Goal: Information Seeking & Learning: Learn about a topic

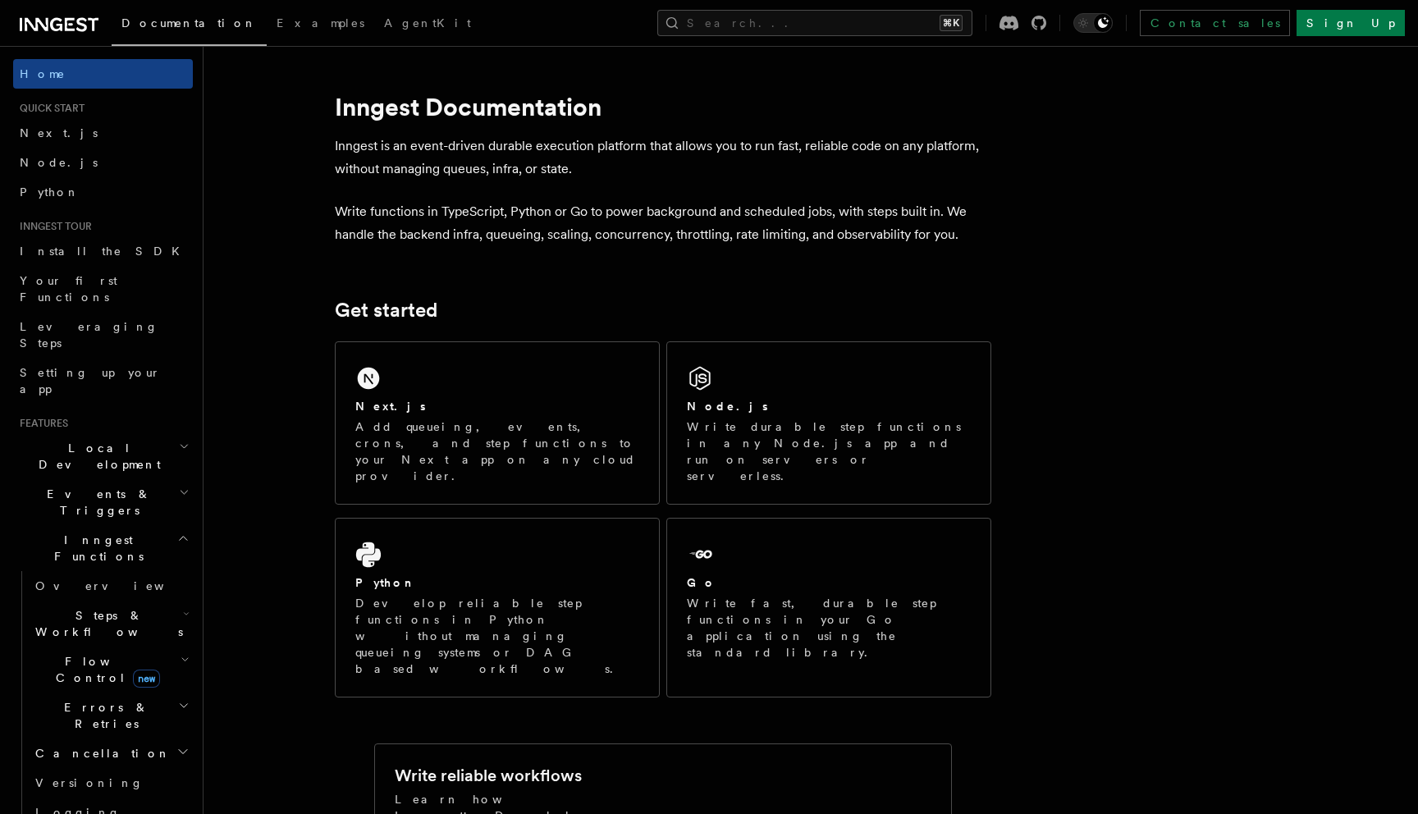
click at [98, 440] on span "Local Development" at bounding box center [96, 456] width 166 height 33
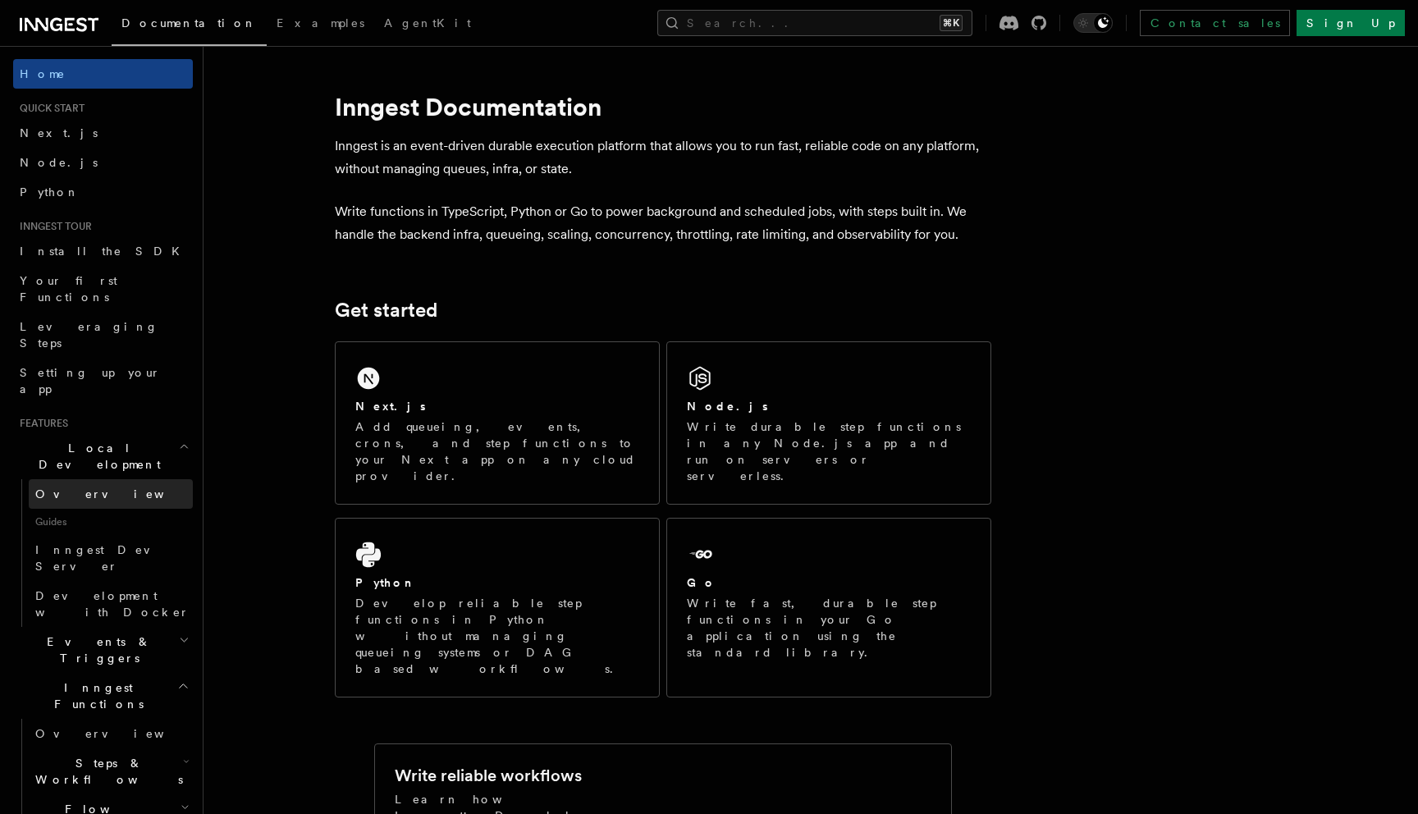
click at [91, 479] on link "Overview" at bounding box center [111, 494] width 164 height 30
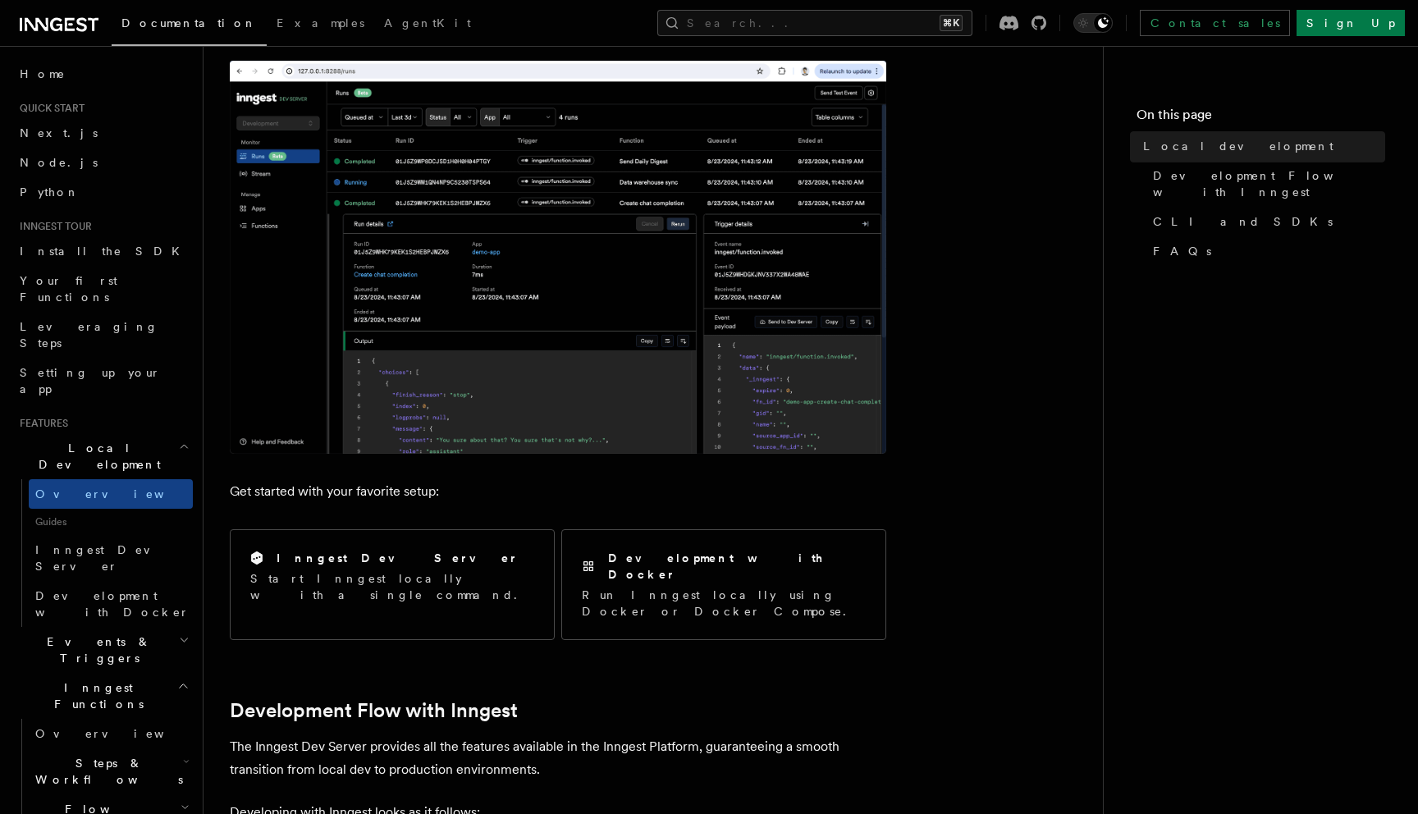
scroll to position [444, 0]
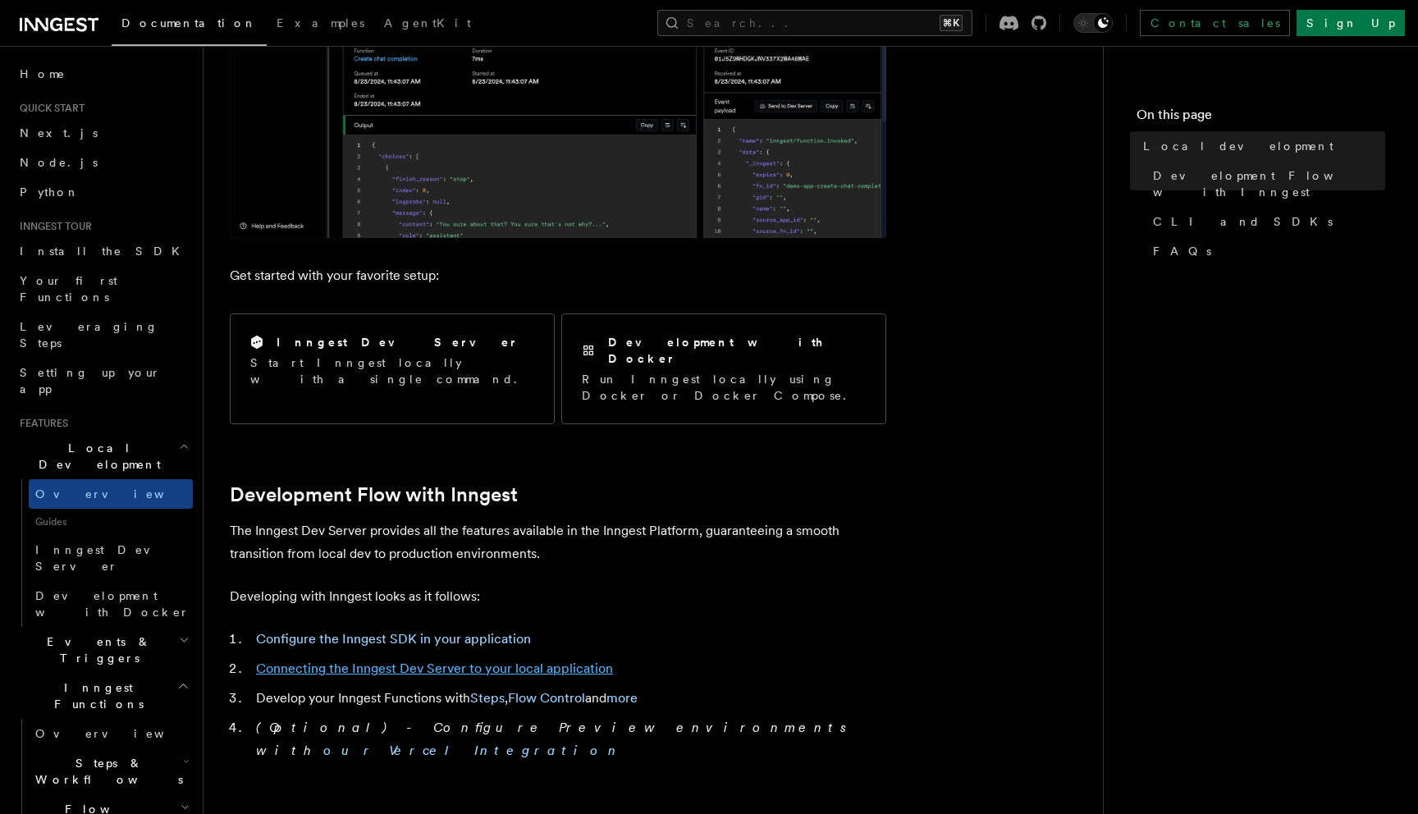
click at [351, 661] on link "Connecting the Inngest Dev Server to your local application" at bounding box center [434, 669] width 357 height 16
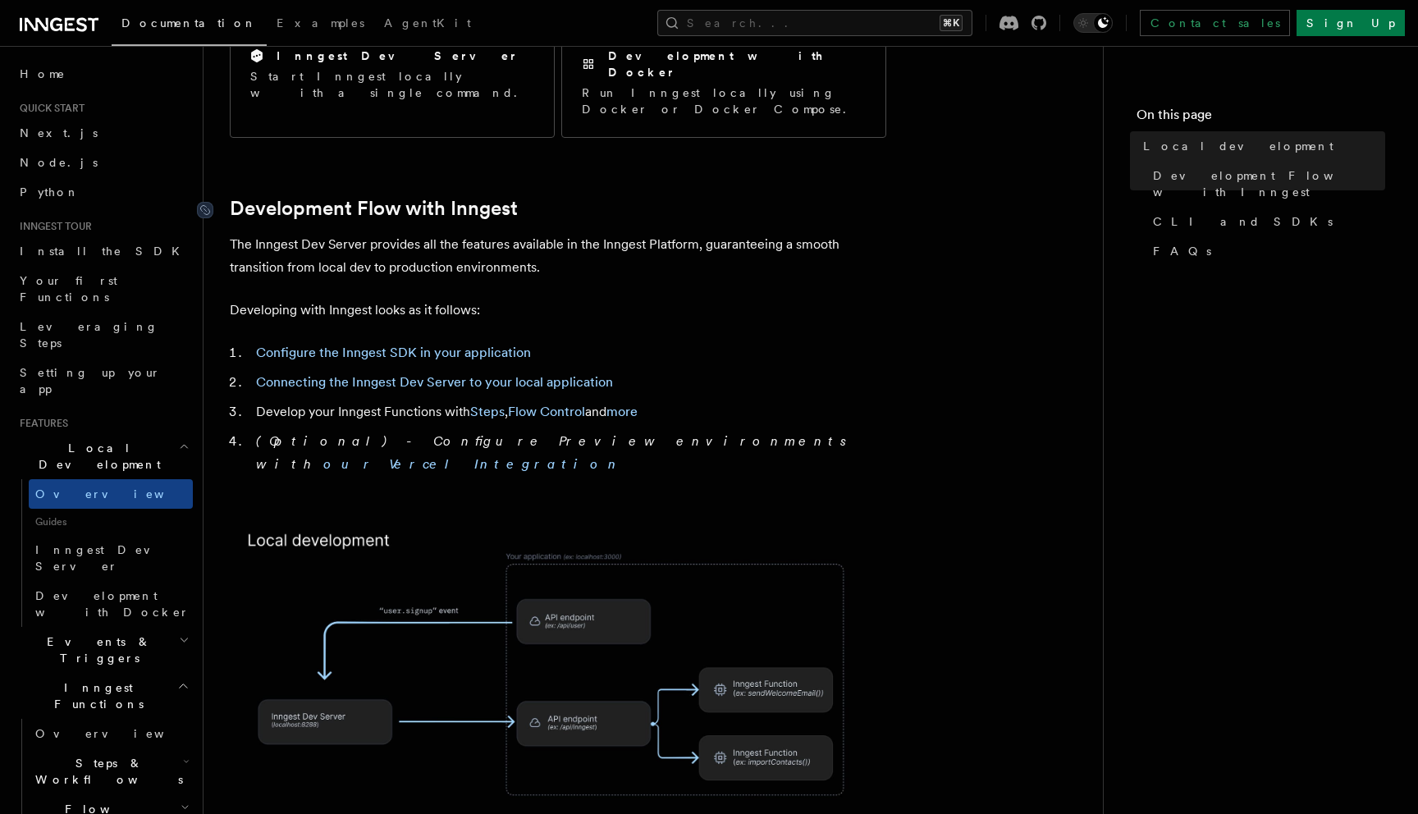
scroll to position [734, 0]
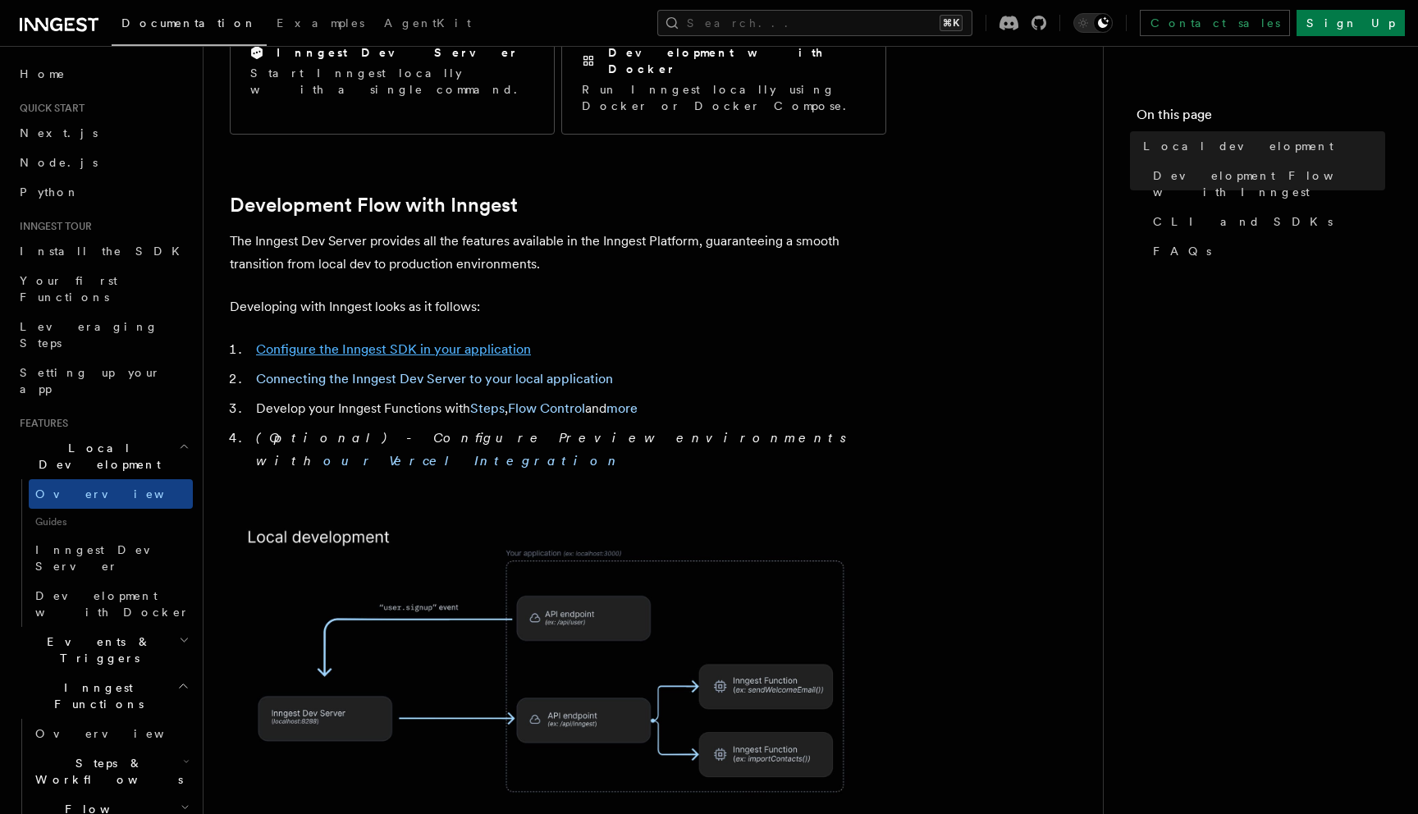
click at [420, 341] on link "Configure the Inngest SDK in your application" at bounding box center [393, 349] width 275 height 16
click at [381, 371] on link "Connecting the Inngest Dev Server to your local application" at bounding box center [434, 379] width 357 height 16
click at [520, 371] on link "Connecting the Inngest Dev Server to your local application" at bounding box center [434, 379] width 357 height 16
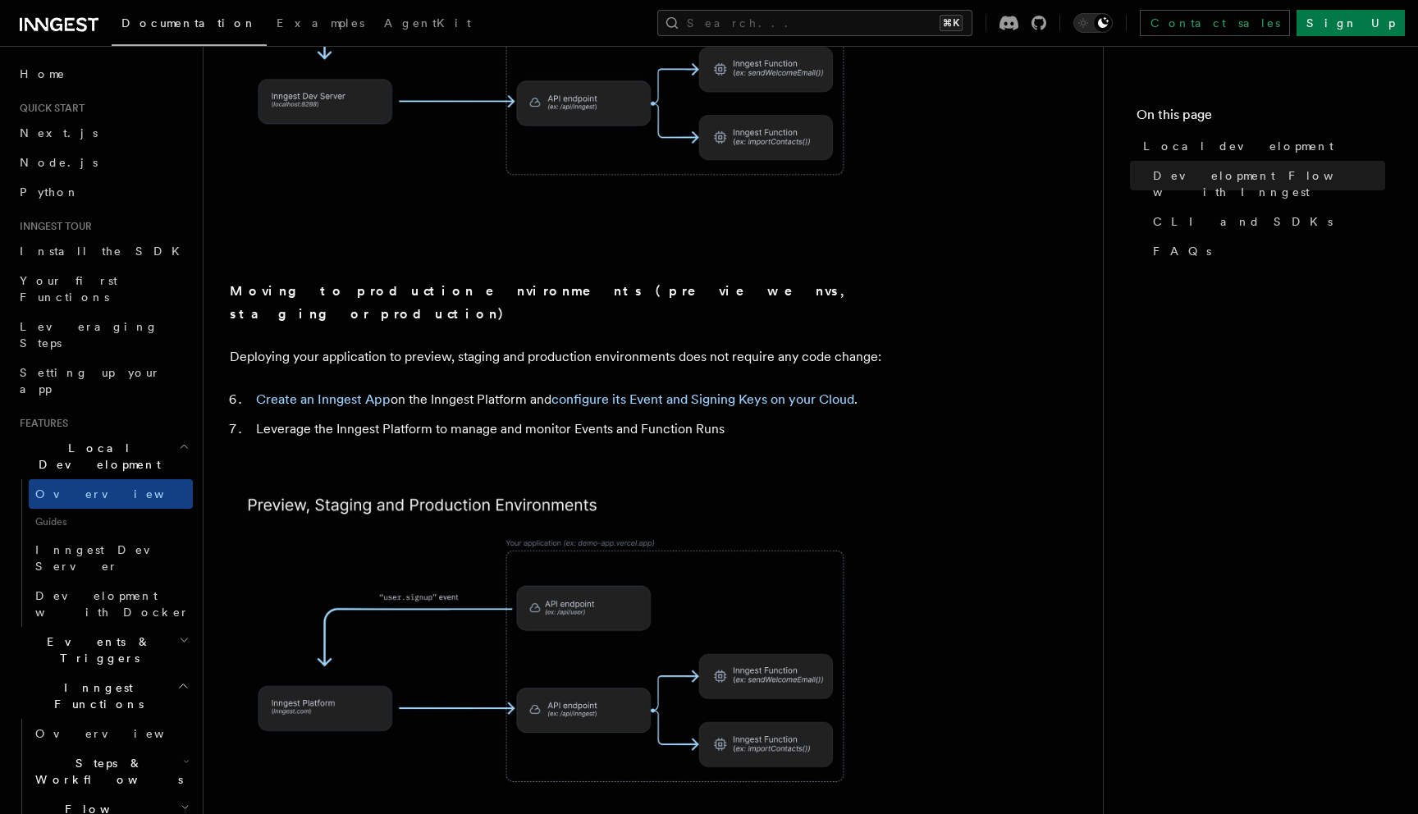
scroll to position [1351, 0]
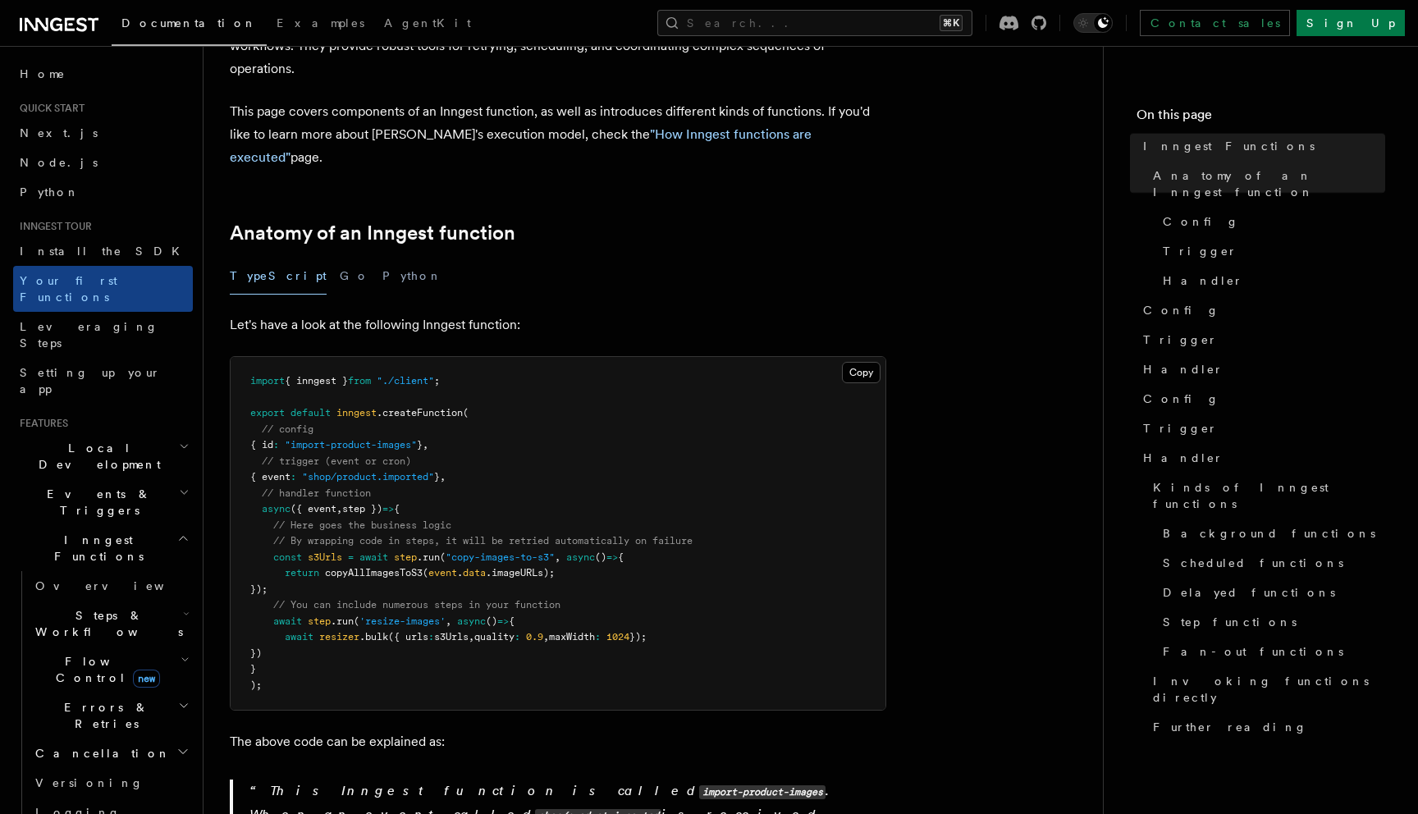
scroll to position [135, 0]
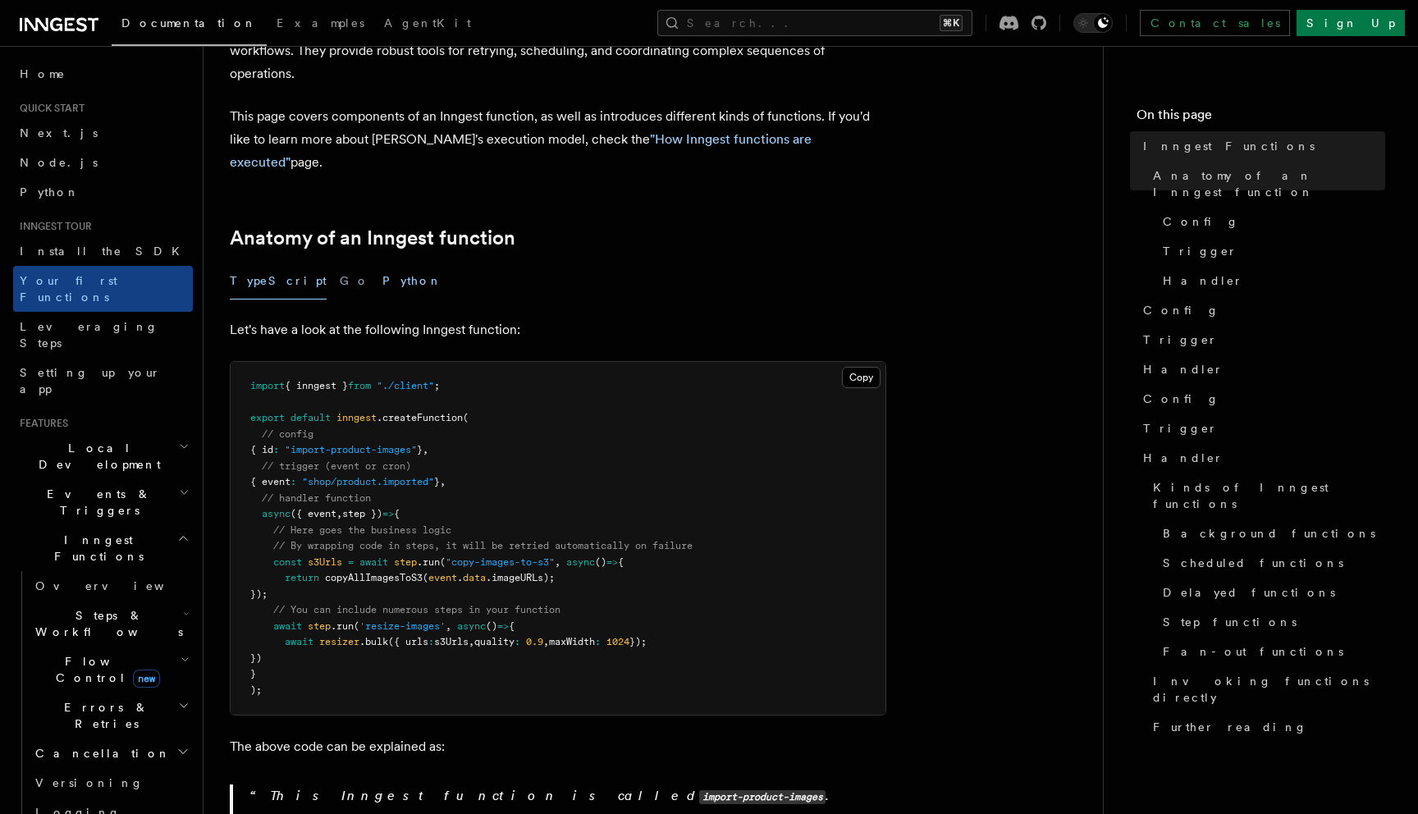
click at [382, 263] on button "Python" at bounding box center [412, 281] width 60 height 37
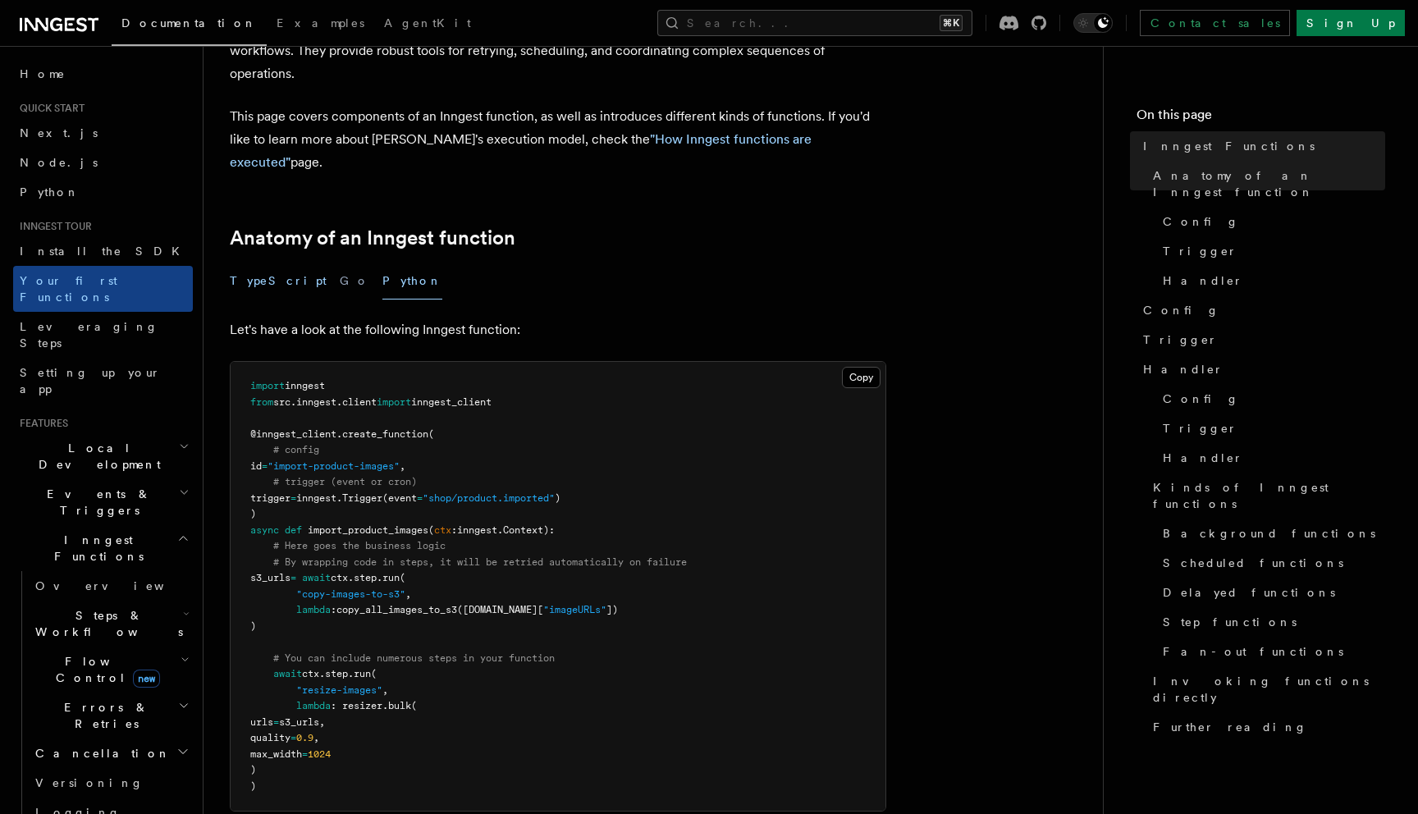
click at [264, 263] on button "TypeScript" at bounding box center [278, 281] width 97 height 37
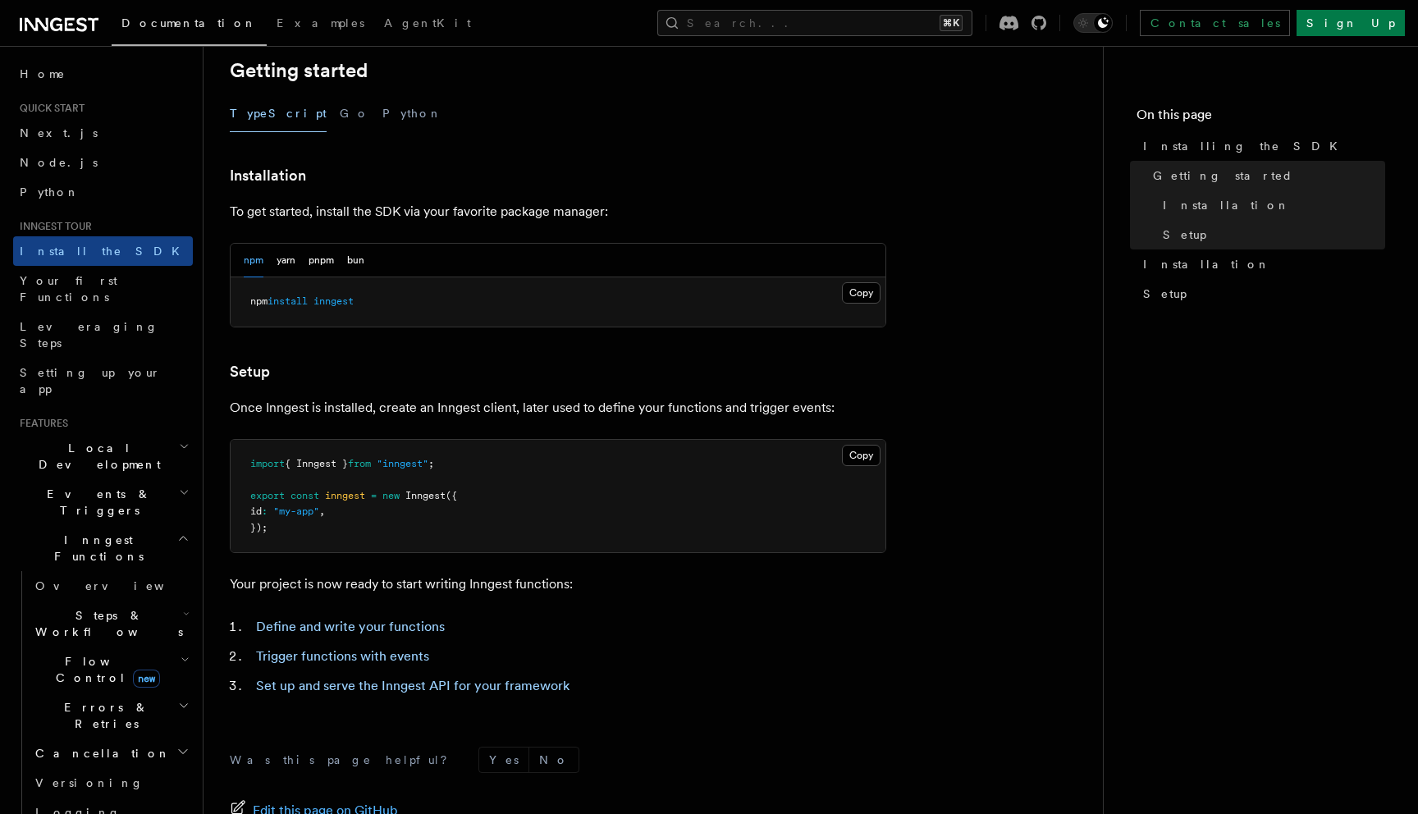
scroll to position [322, 0]
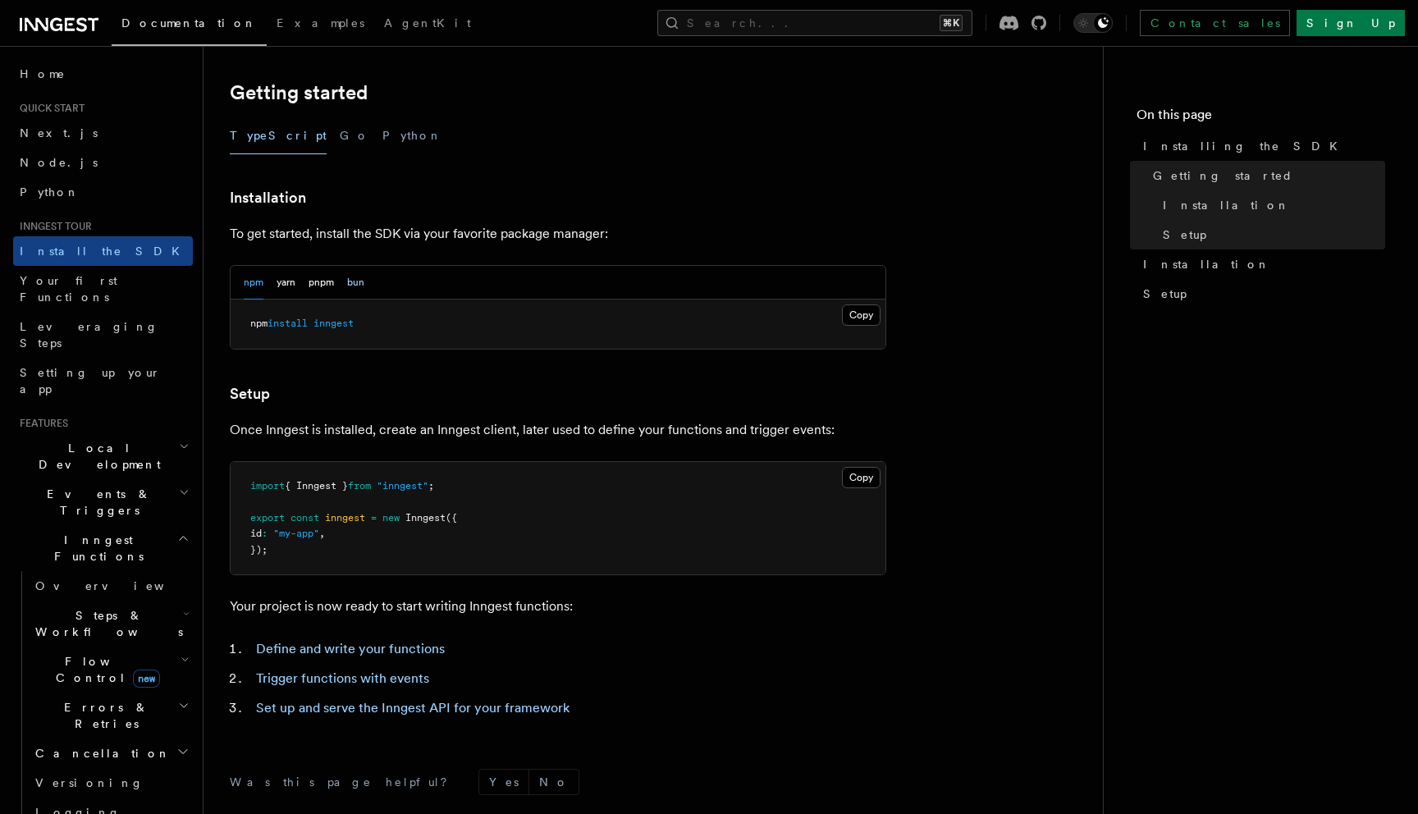
click at [347, 284] on button "bun" at bounding box center [355, 283] width 17 height 34
click at [313, 281] on button "pnpm" at bounding box center [321, 283] width 25 height 34
click at [281, 281] on button "yarn" at bounding box center [286, 283] width 19 height 34
click at [244, 281] on button "npm" at bounding box center [254, 283] width 20 height 34
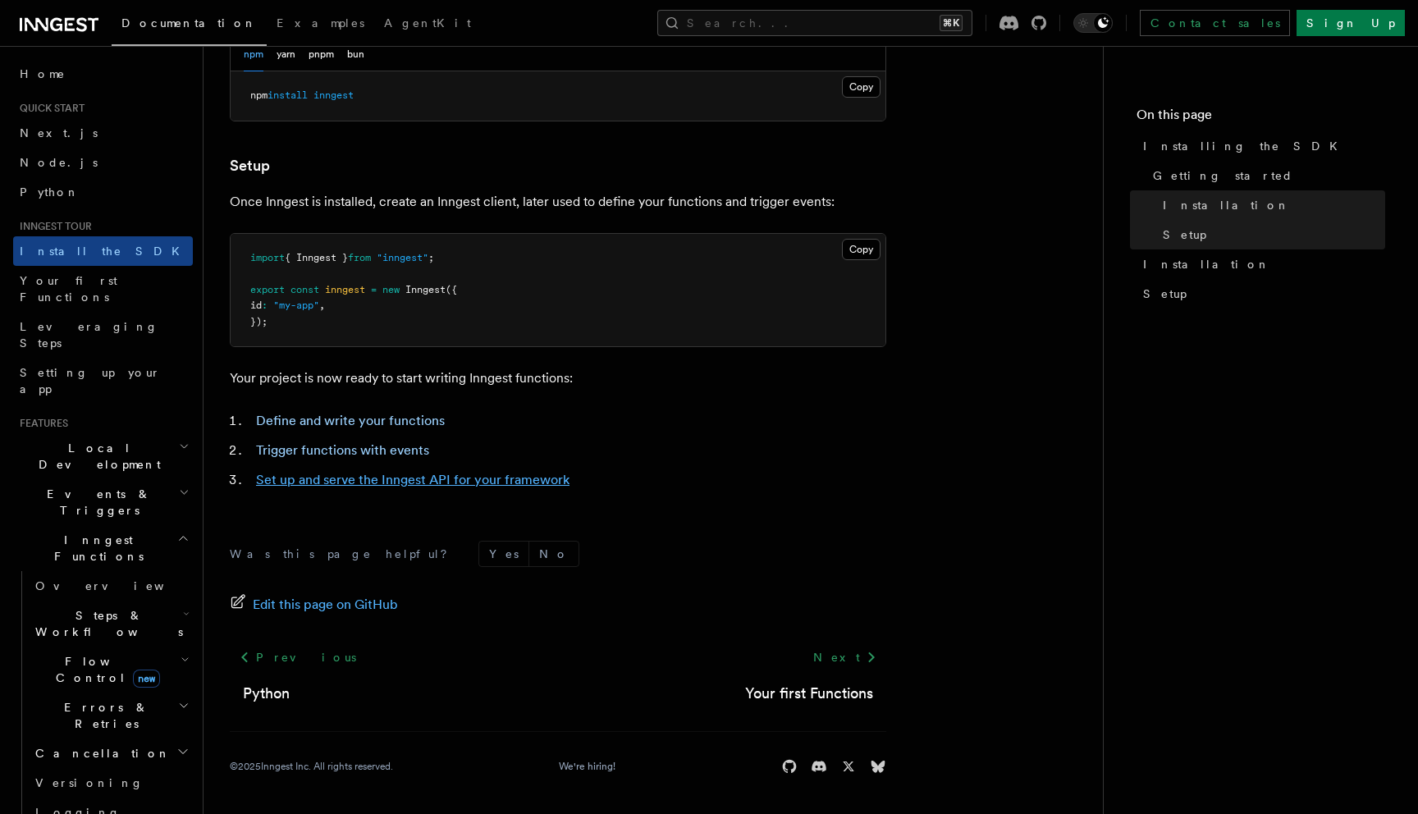
click at [413, 474] on link "Set up and serve the Inngest API for your framework" at bounding box center [412, 480] width 313 height 16
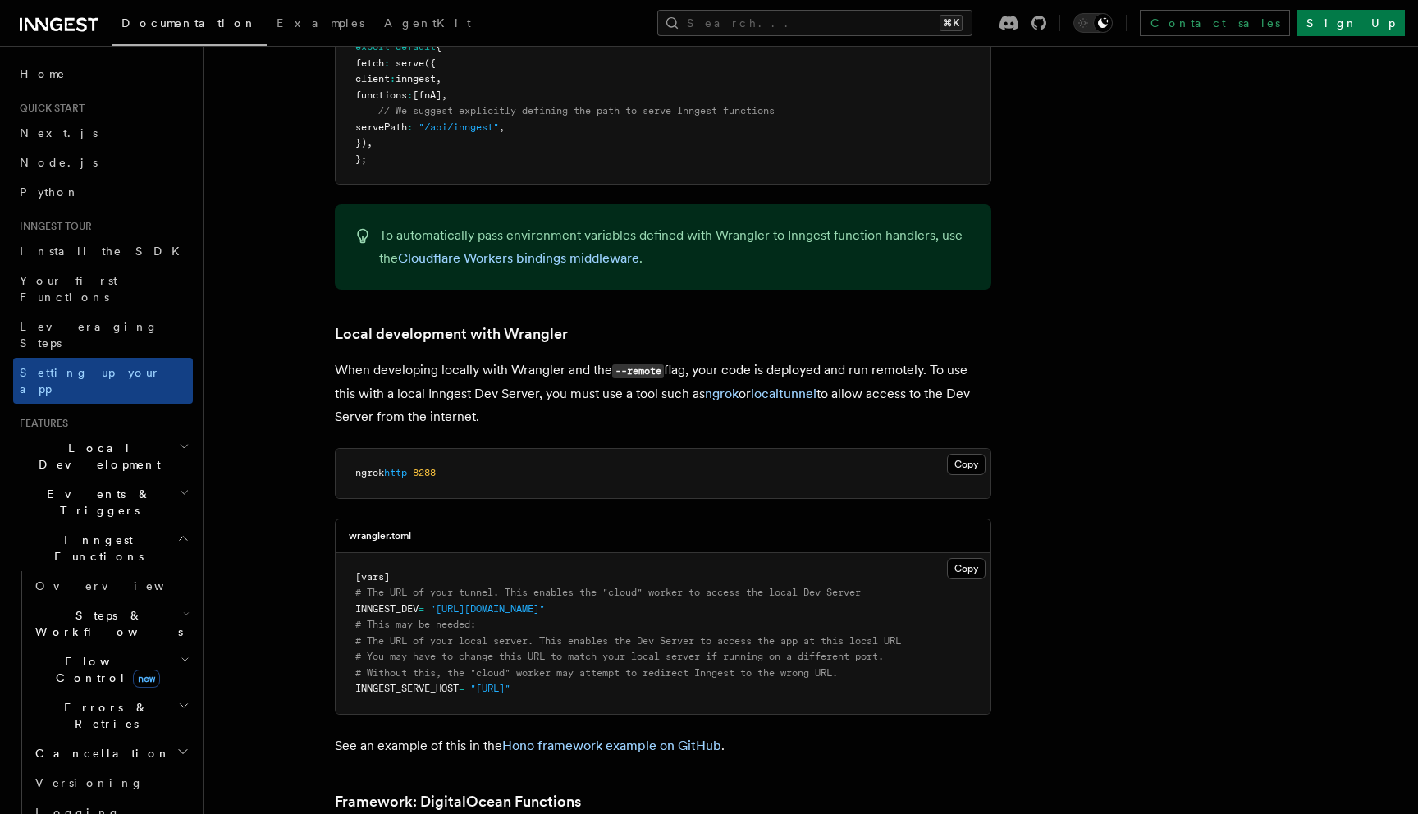
scroll to position [3299, 0]
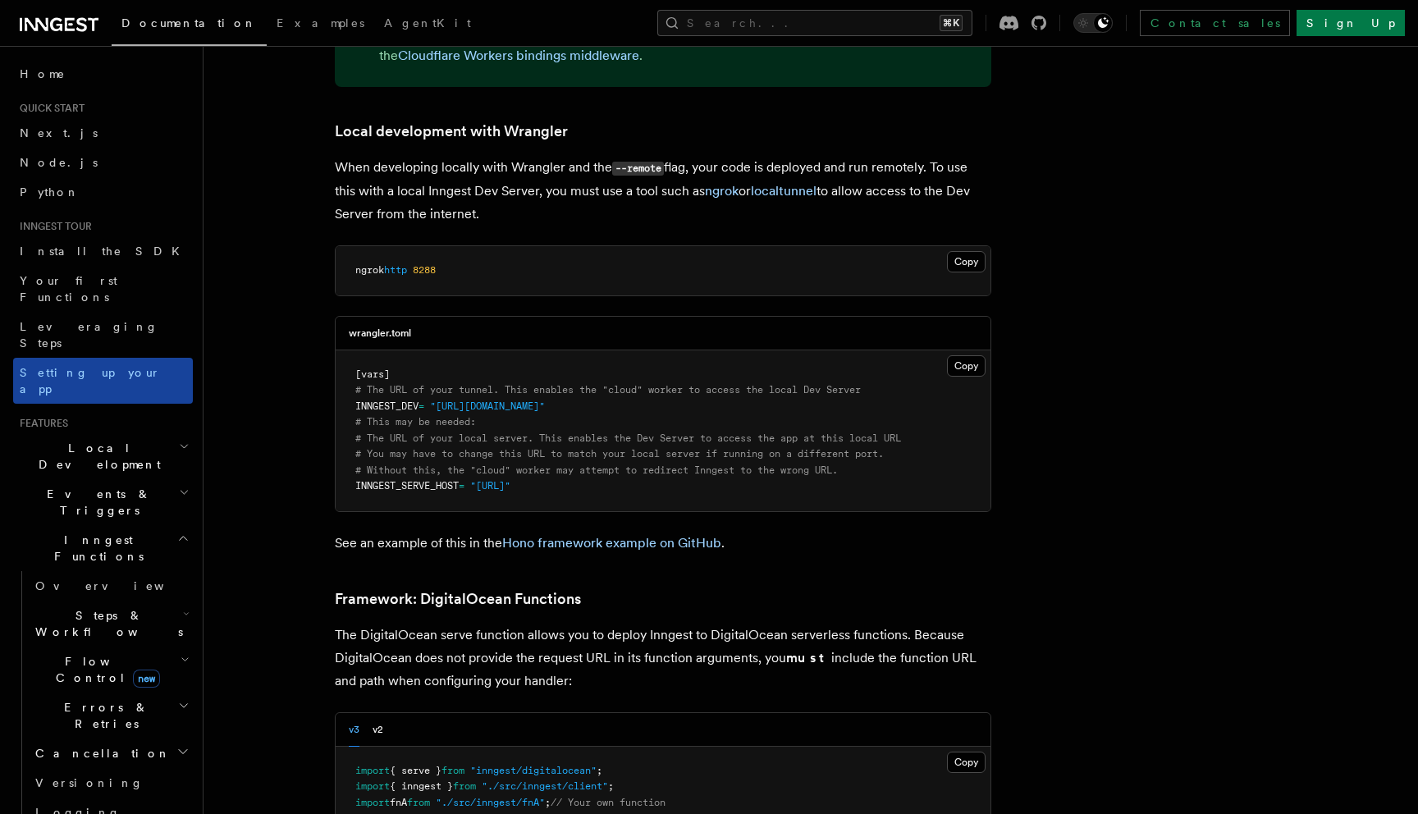
click at [101, 366] on span "Setting up your app" at bounding box center [90, 381] width 141 height 30
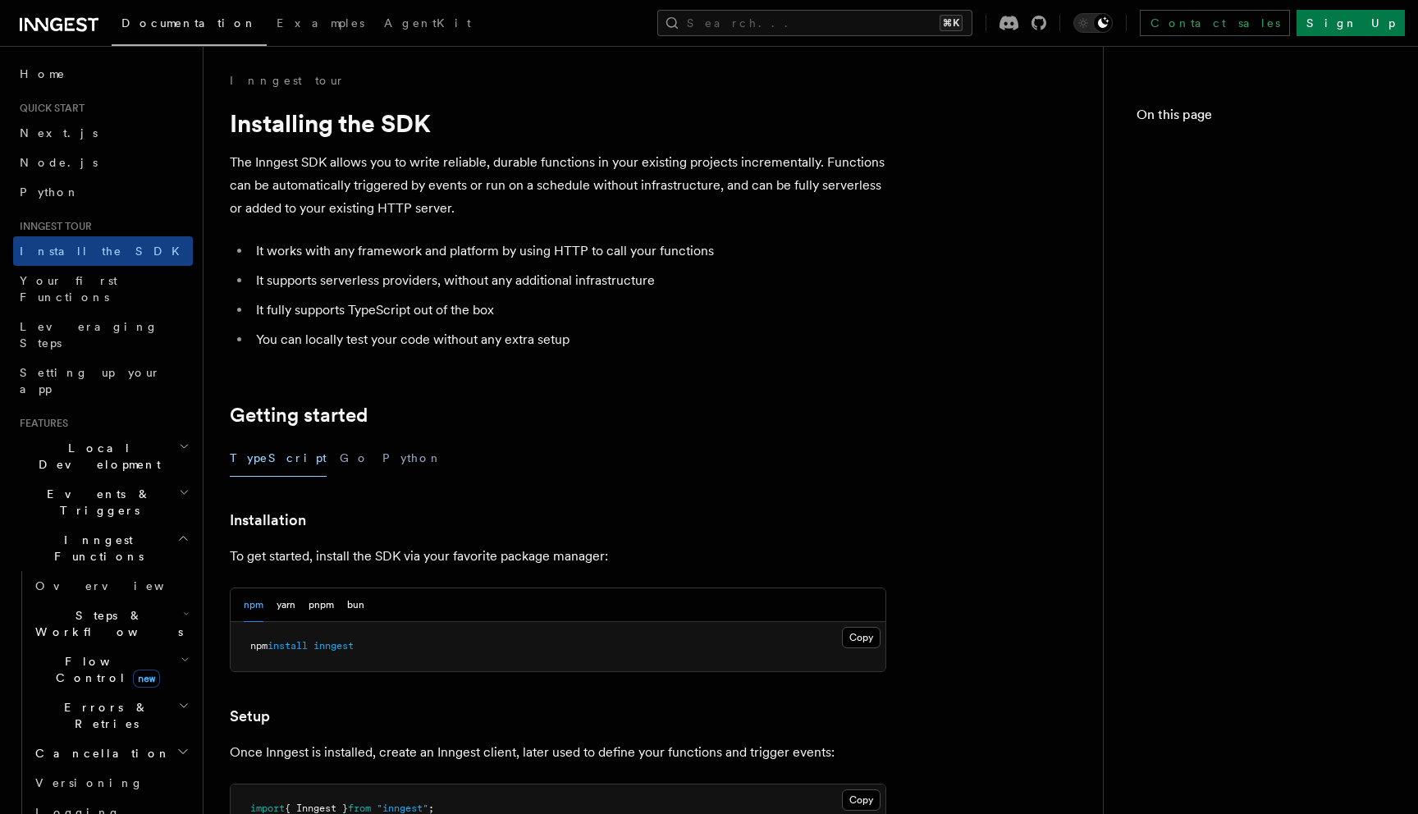
scroll to position [551, 0]
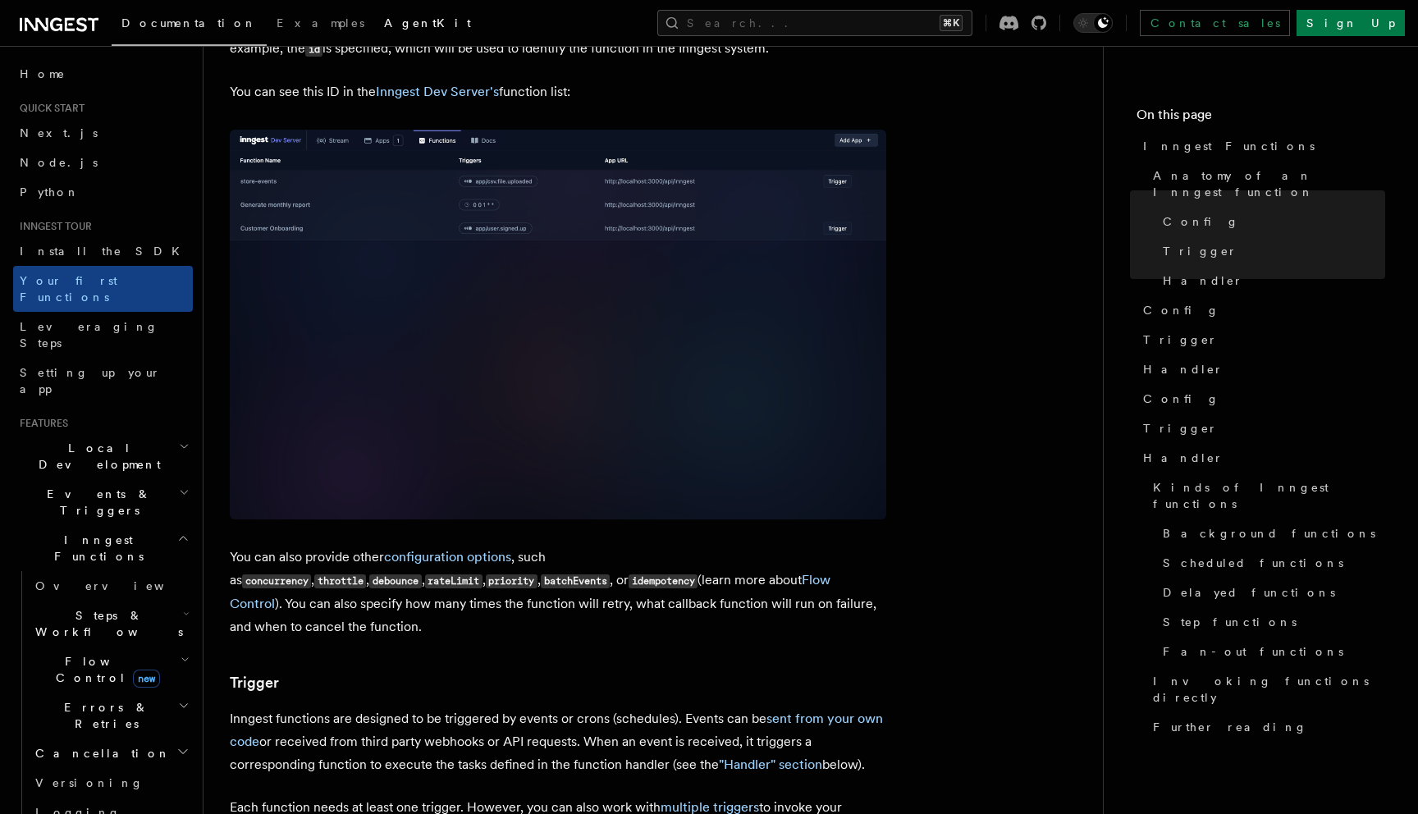
scroll to position [1092, 0]
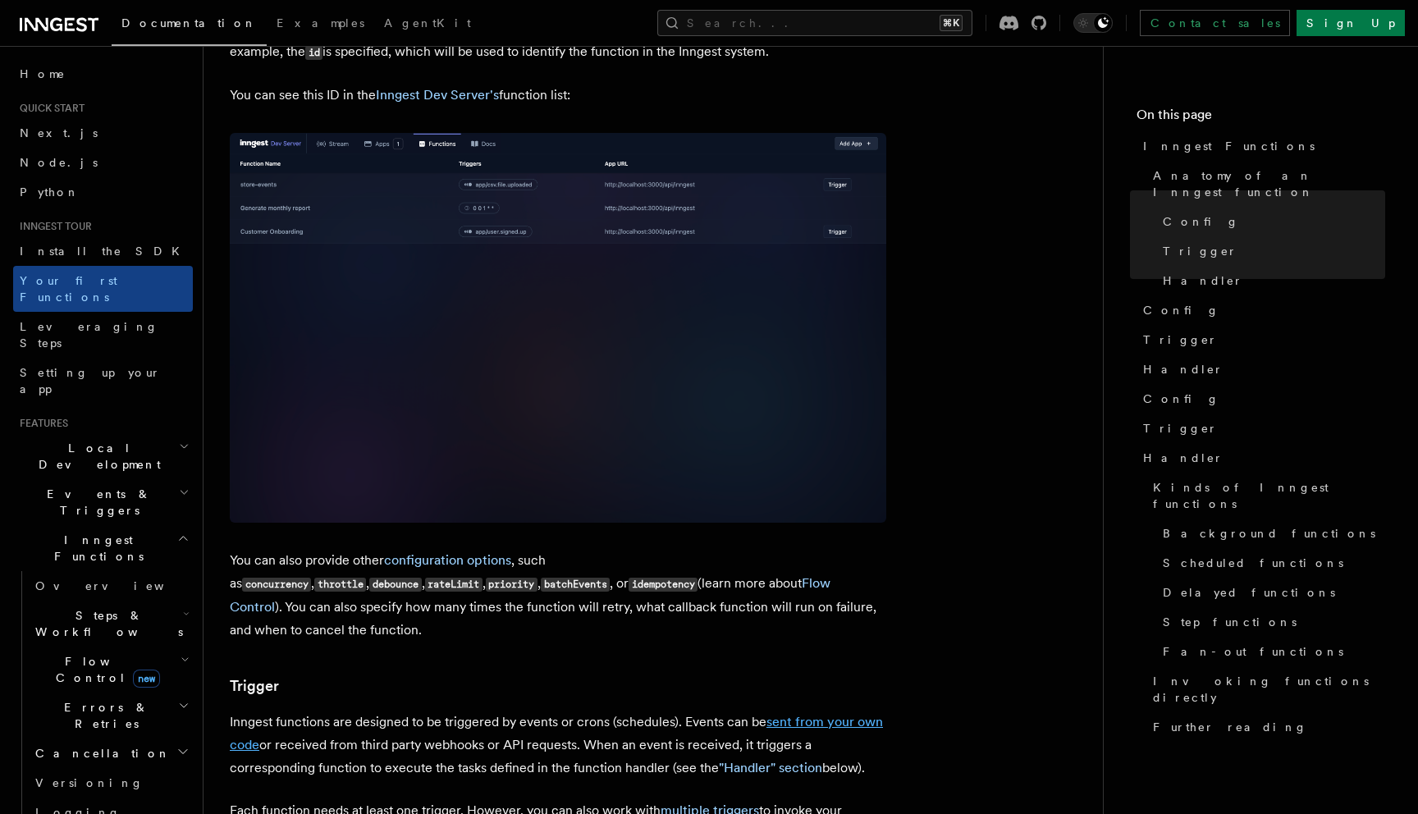
click at [790, 714] on link "sent from your own code" at bounding box center [556, 733] width 653 height 39
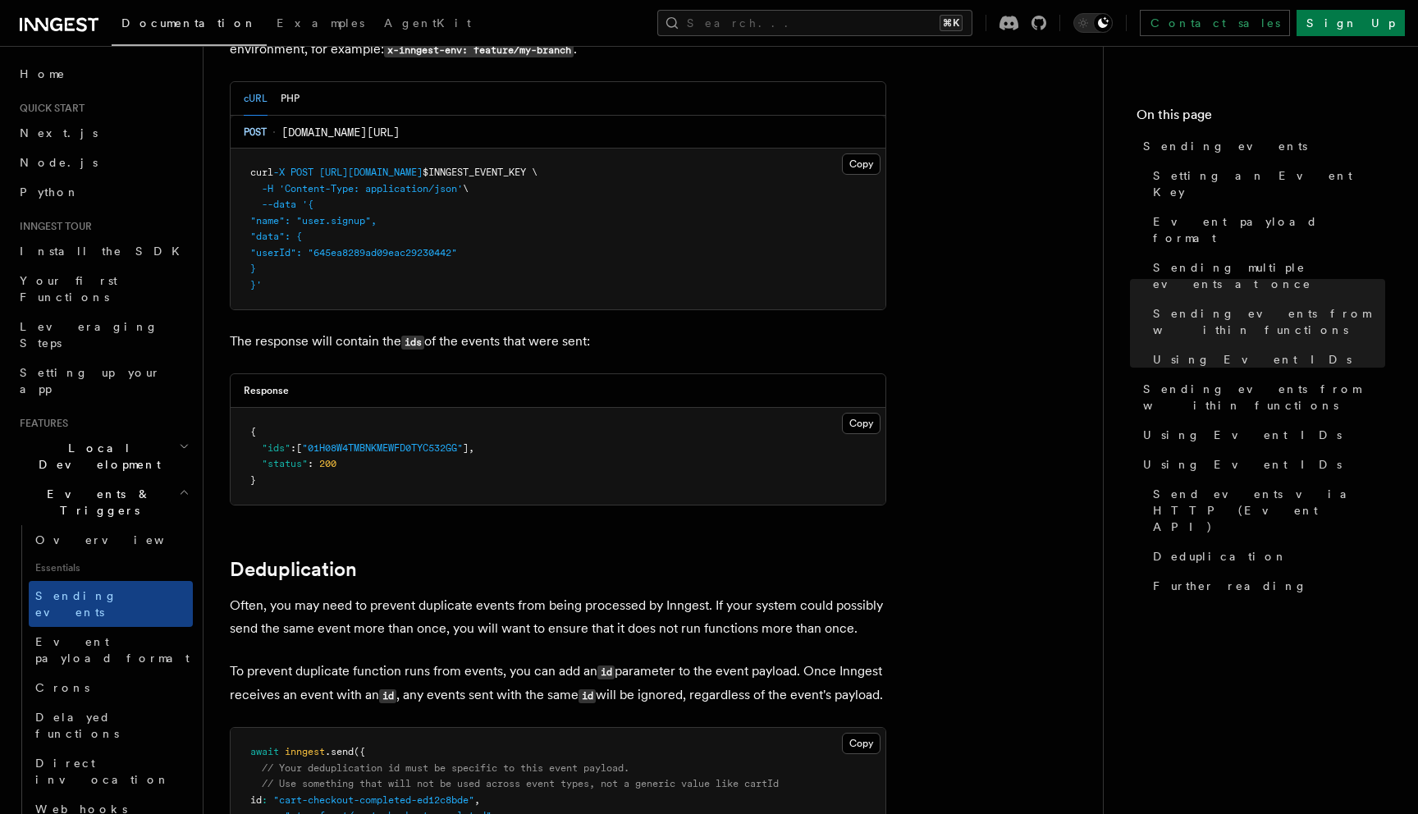
scroll to position [3799, 0]
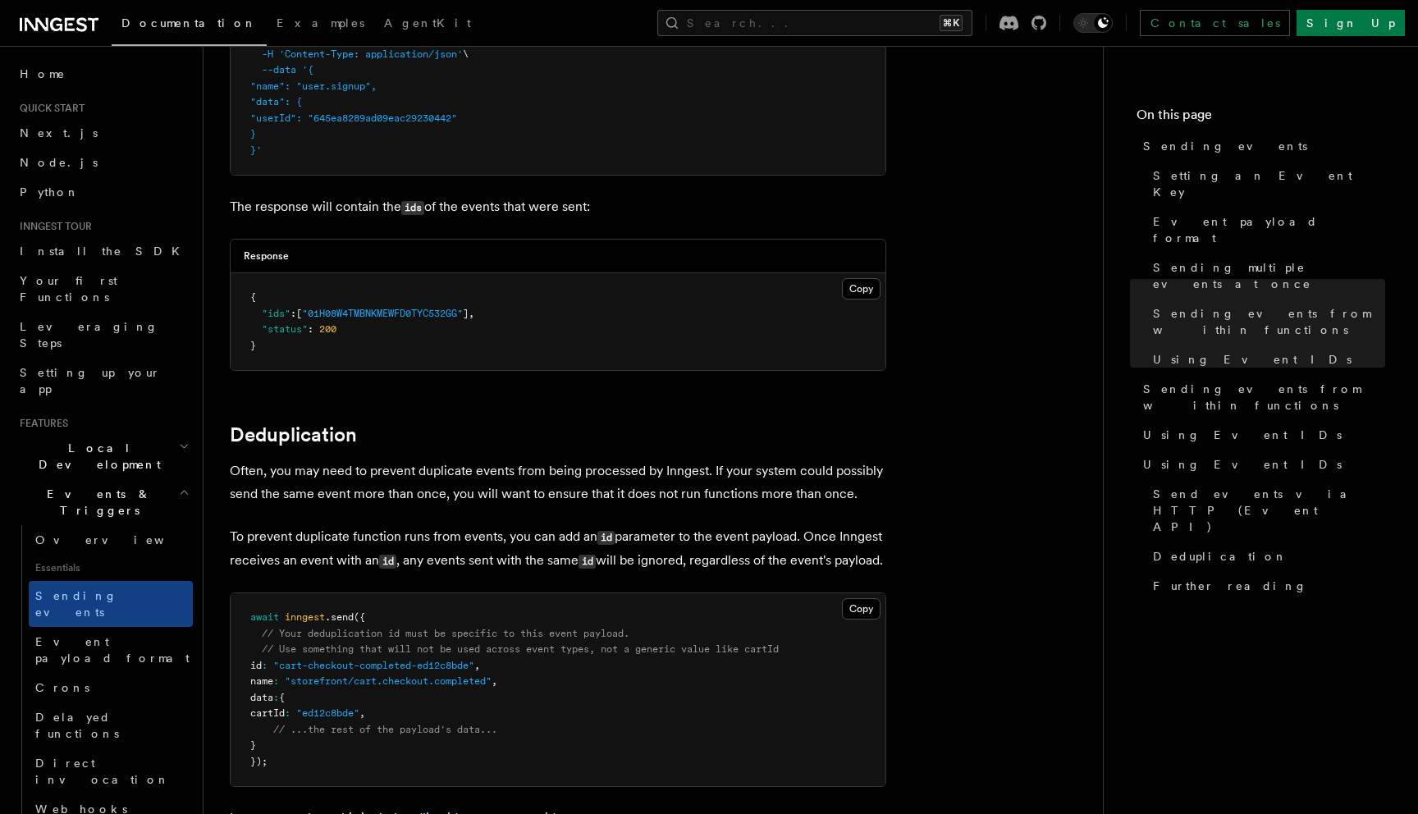
click at [101, 440] on span "Local Development" at bounding box center [96, 456] width 166 height 33
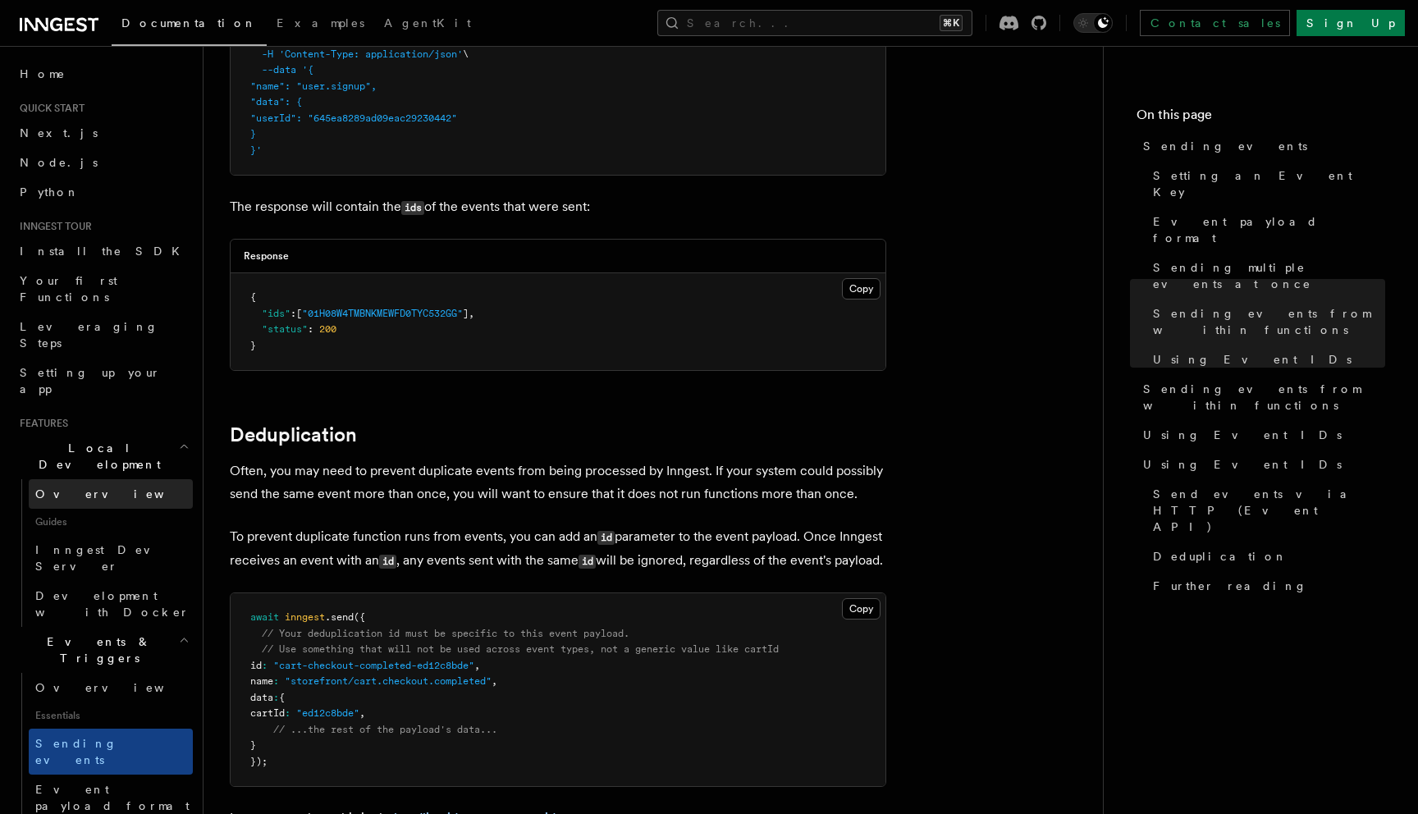
click at [110, 479] on link "Overview" at bounding box center [111, 494] width 164 height 30
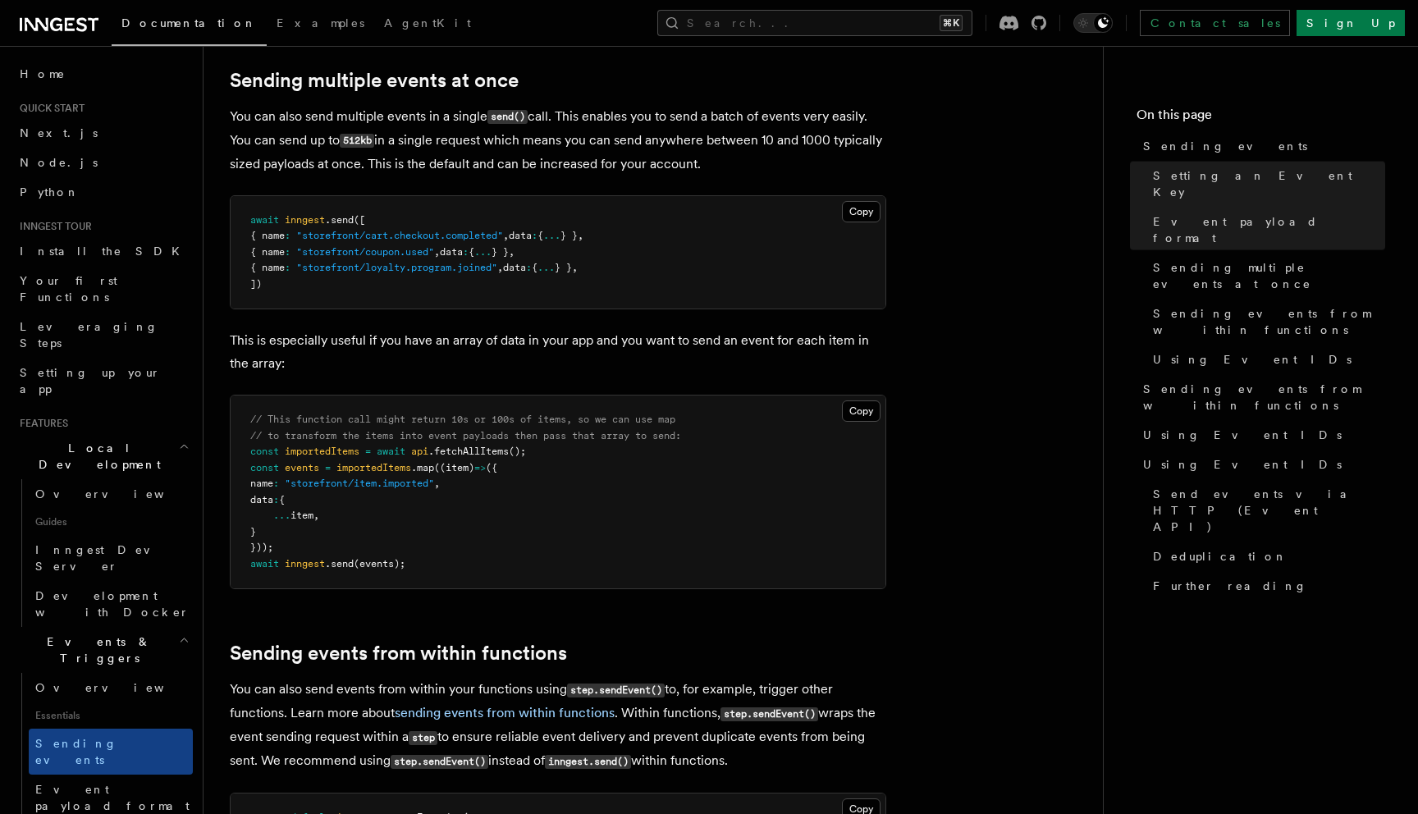
scroll to position [2070, 0]
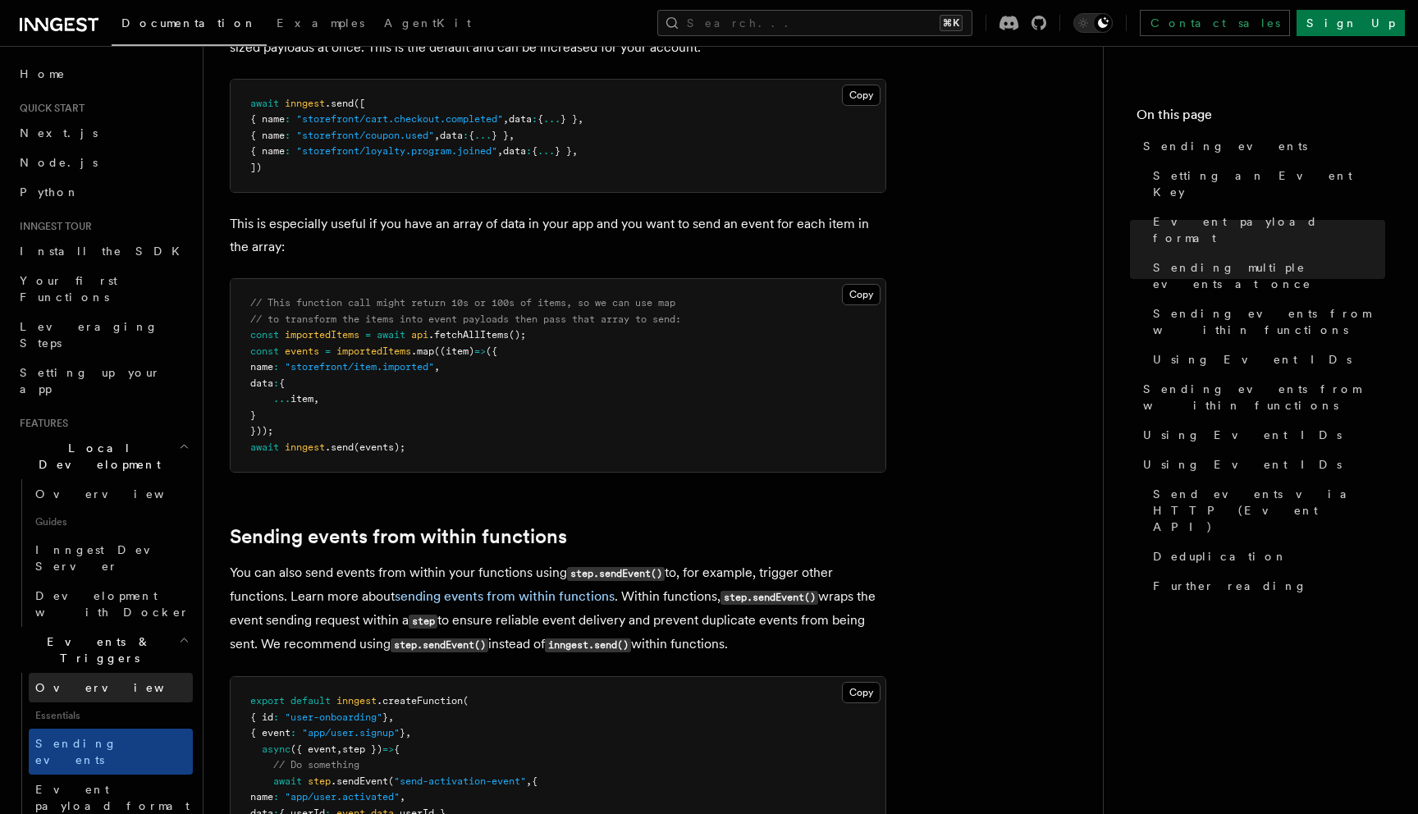
click at [83, 679] on span "Overview" at bounding box center [119, 687] width 169 height 16
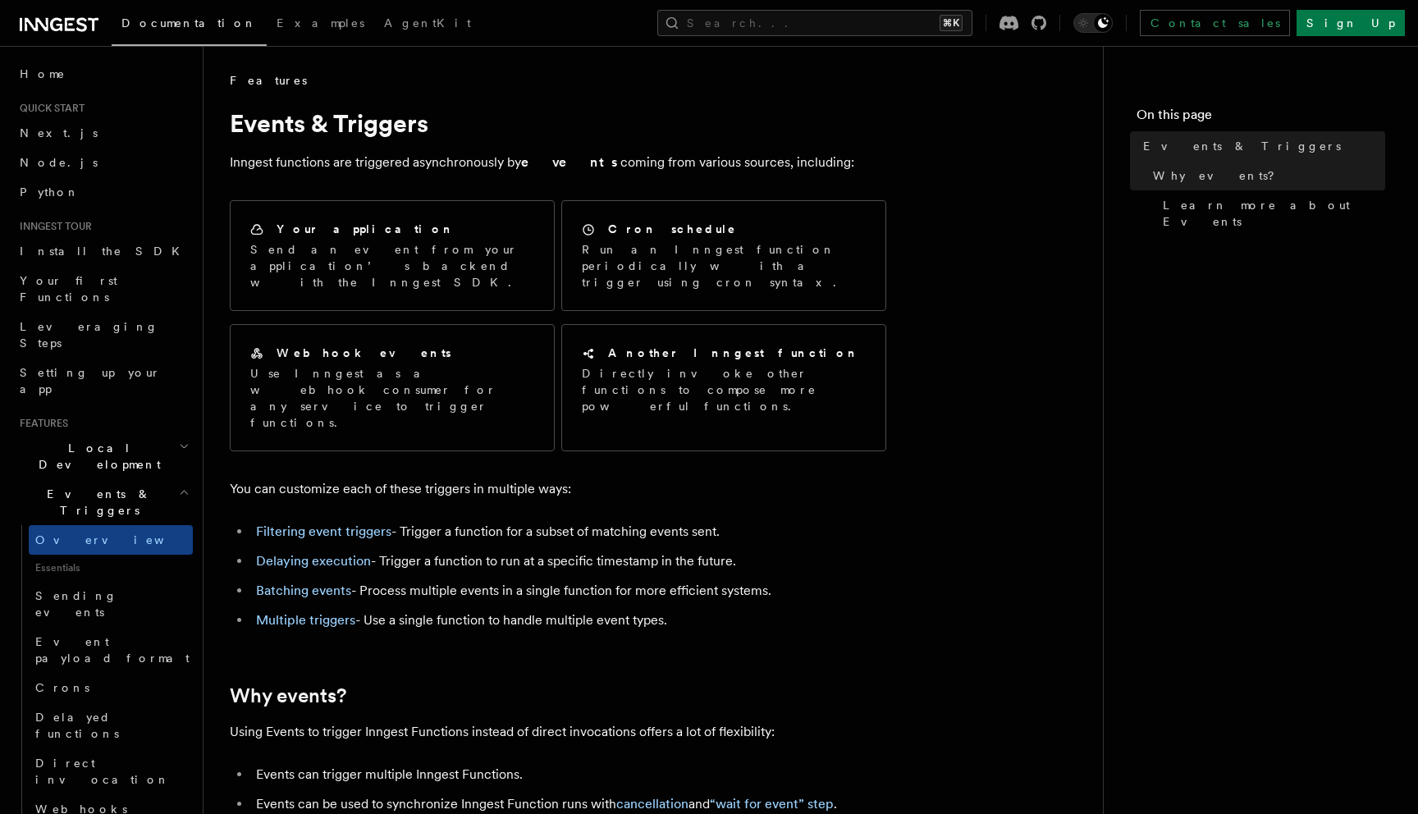
click at [110, 440] on span "Local Development" at bounding box center [96, 456] width 166 height 33
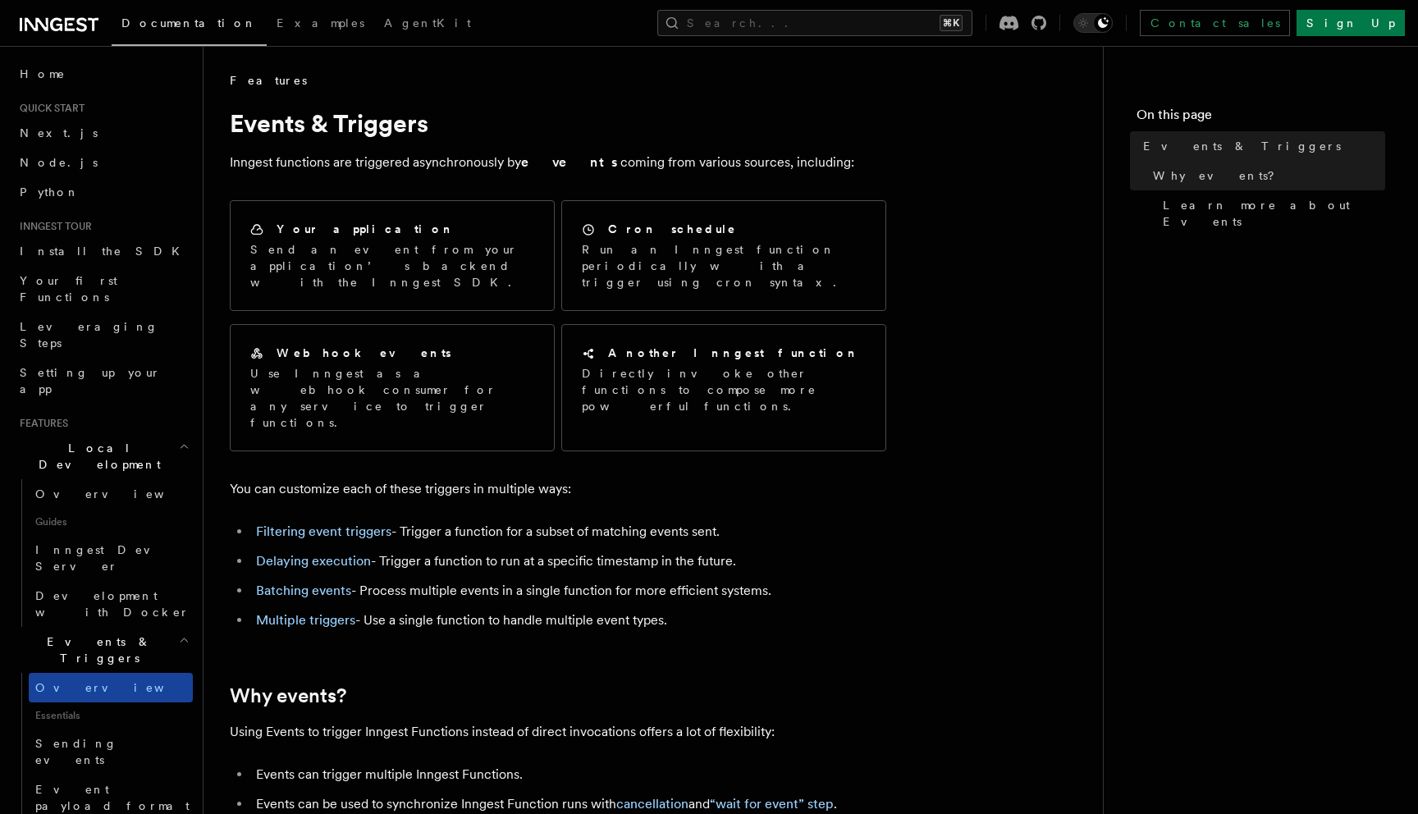
click at [78, 673] on link "Overview" at bounding box center [111, 688] width 164 height 30
click at [79, 280] on span "Your first Functions" at bounding box center [69, 289] width 98 height 30
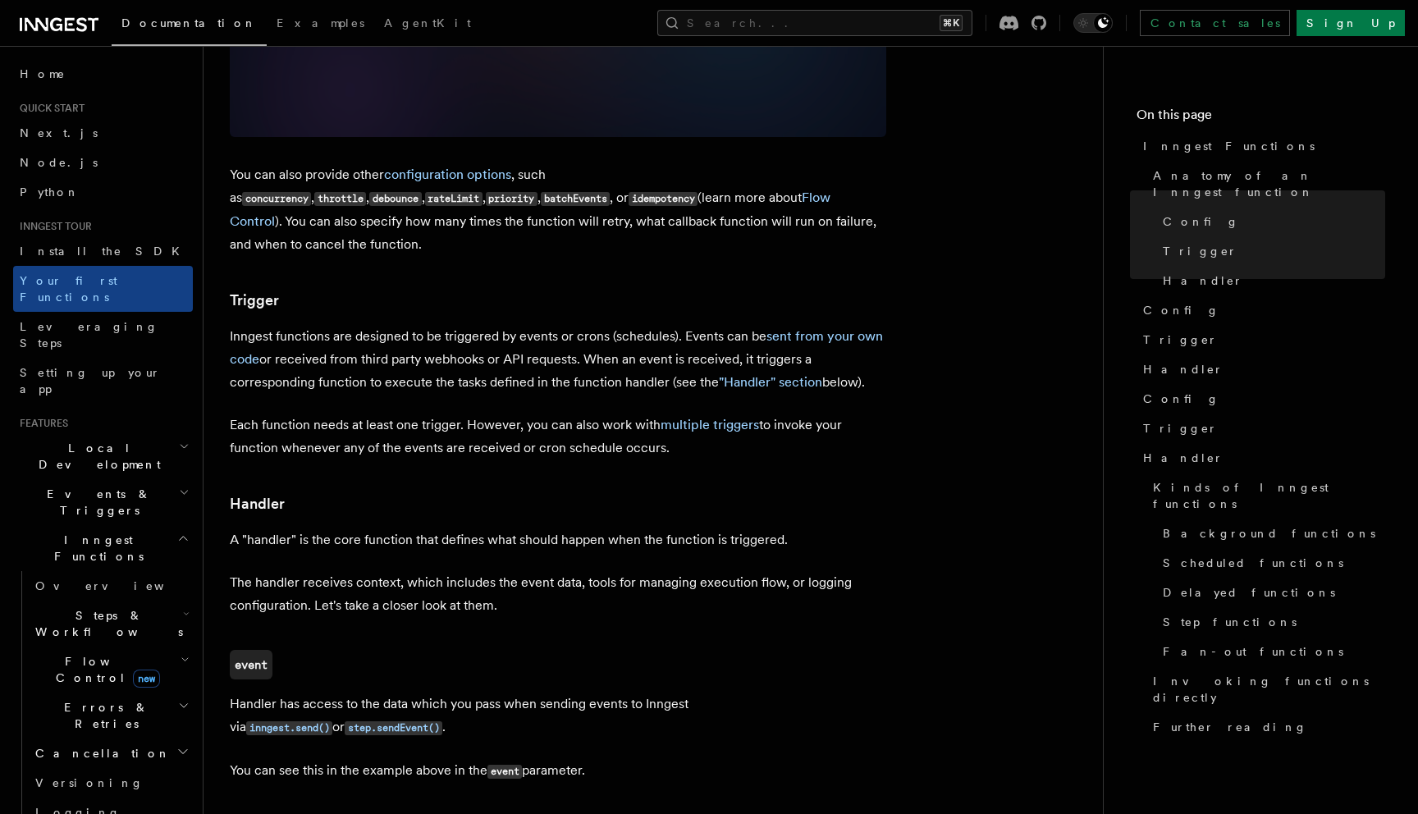
scroll to position [1479, 0]
click at [804, 327] on link "sent from your own code" at bounding box center [556, 346] width 653 height 39
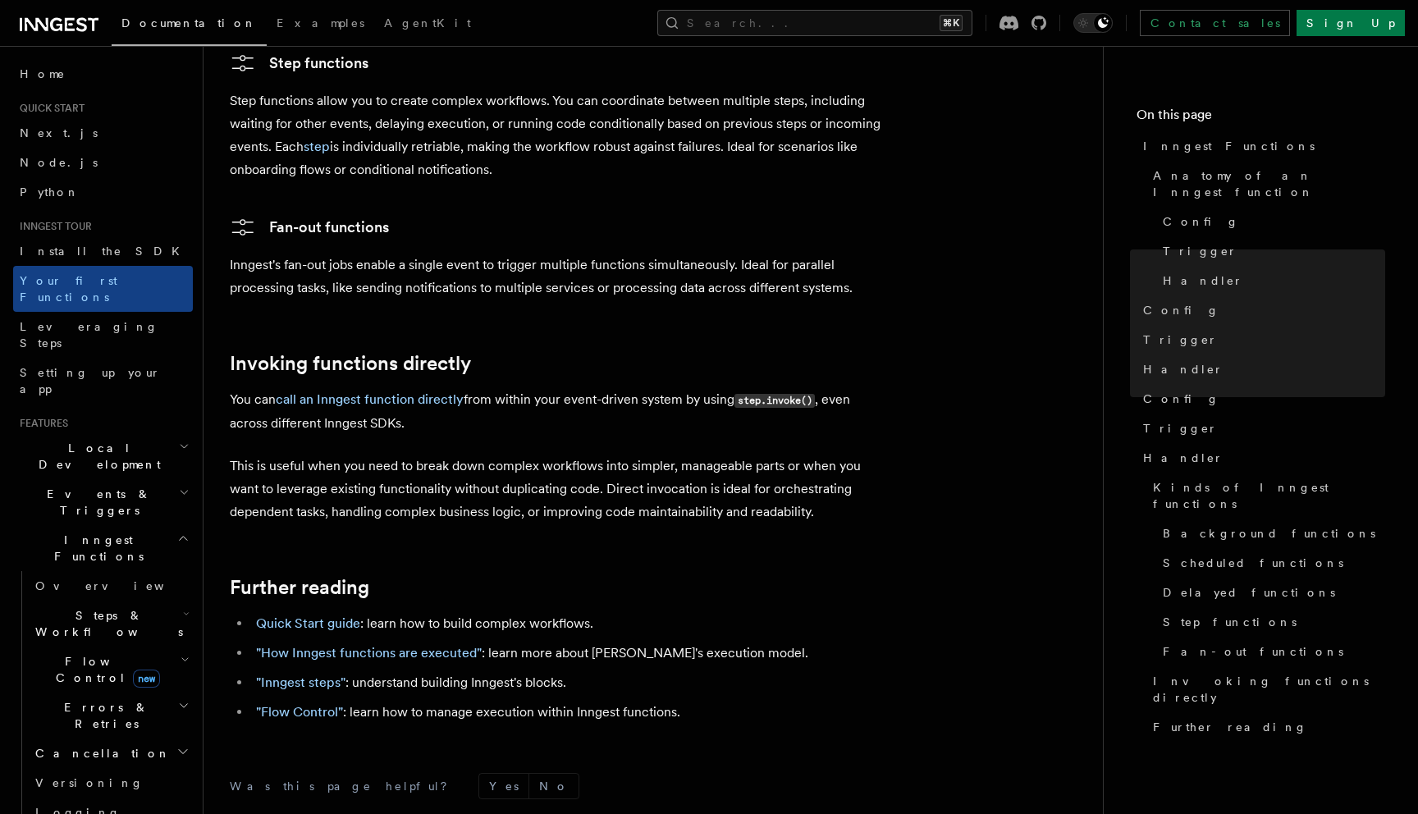
scroll to position [3046, 0]
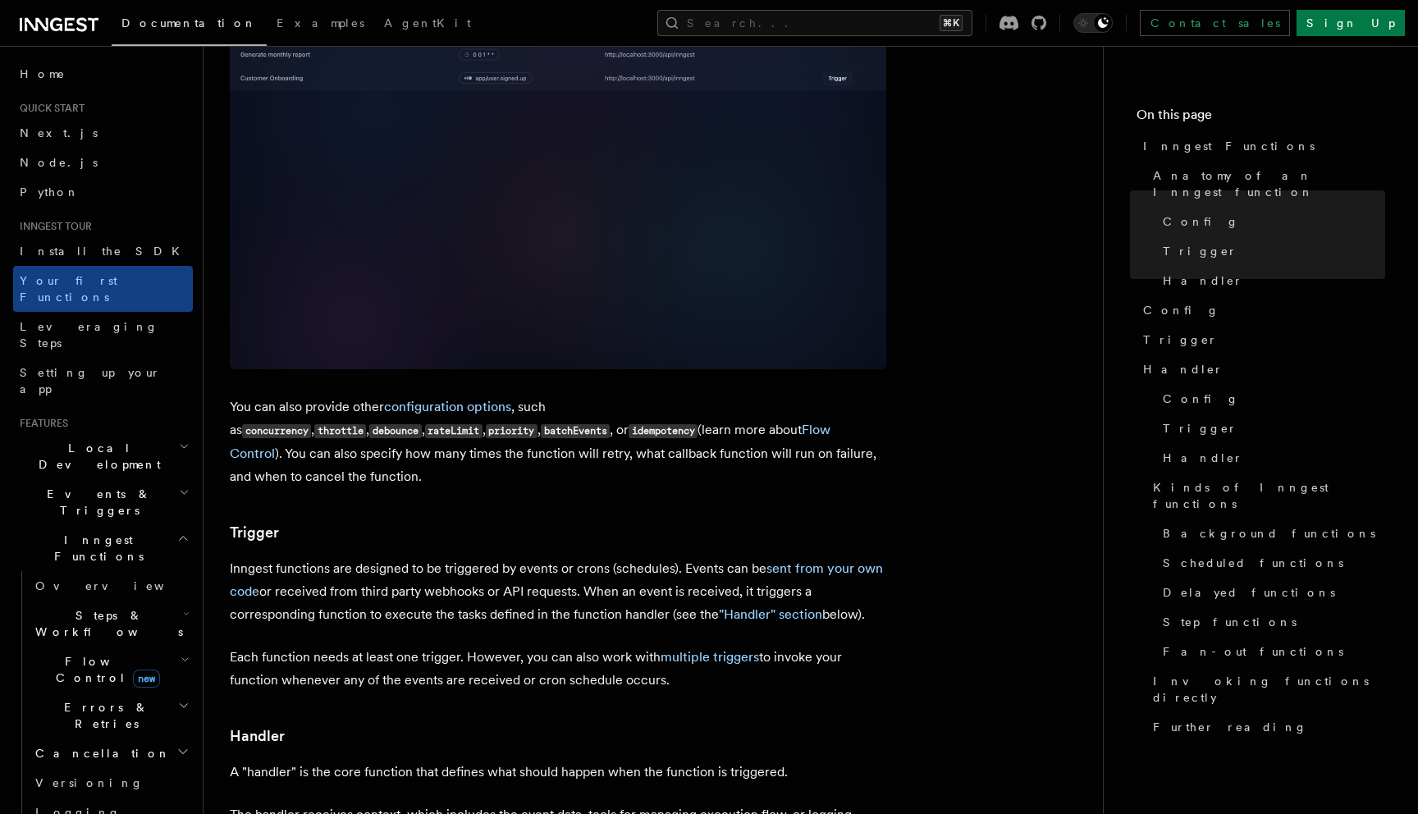
scroll to position [1246, 0]
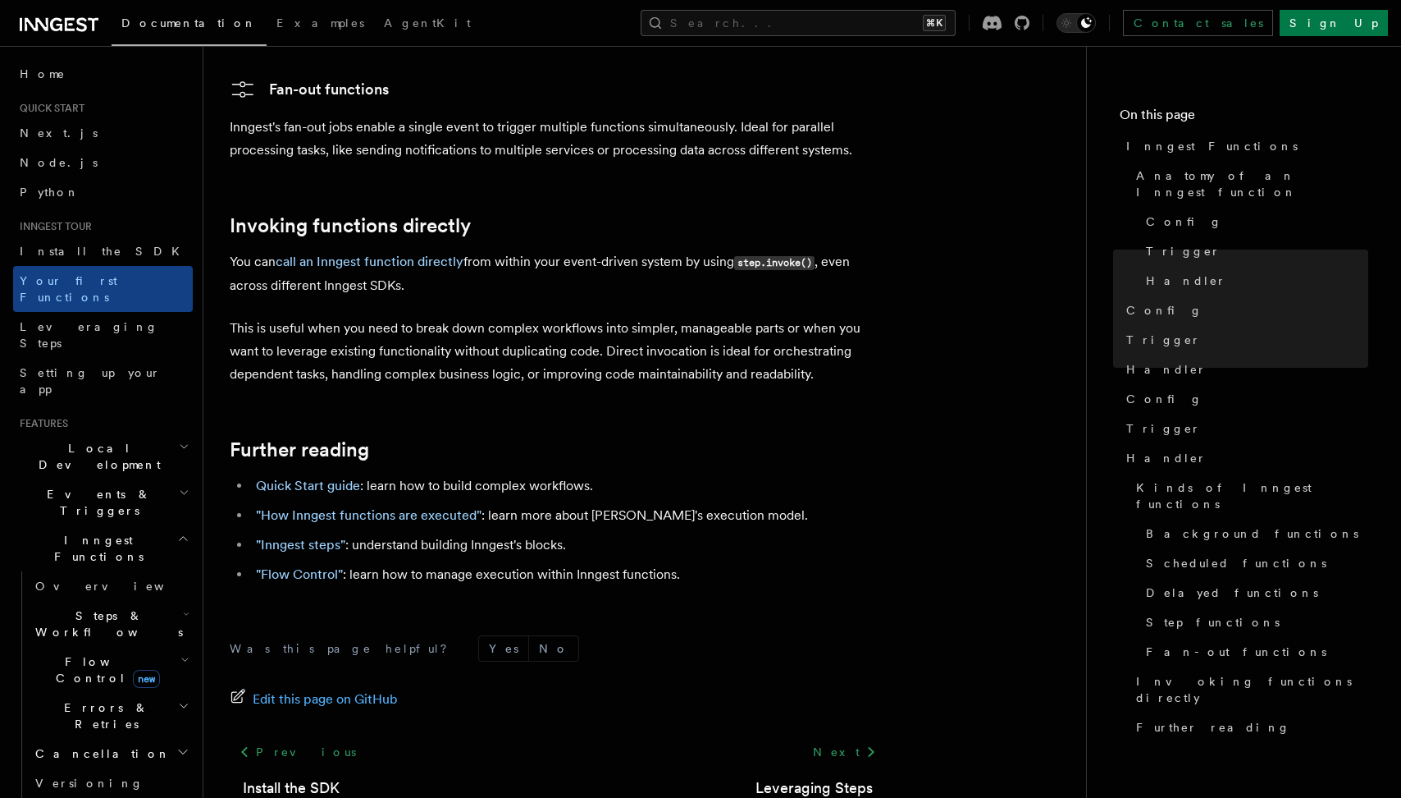
scroll to position [3229, 0]
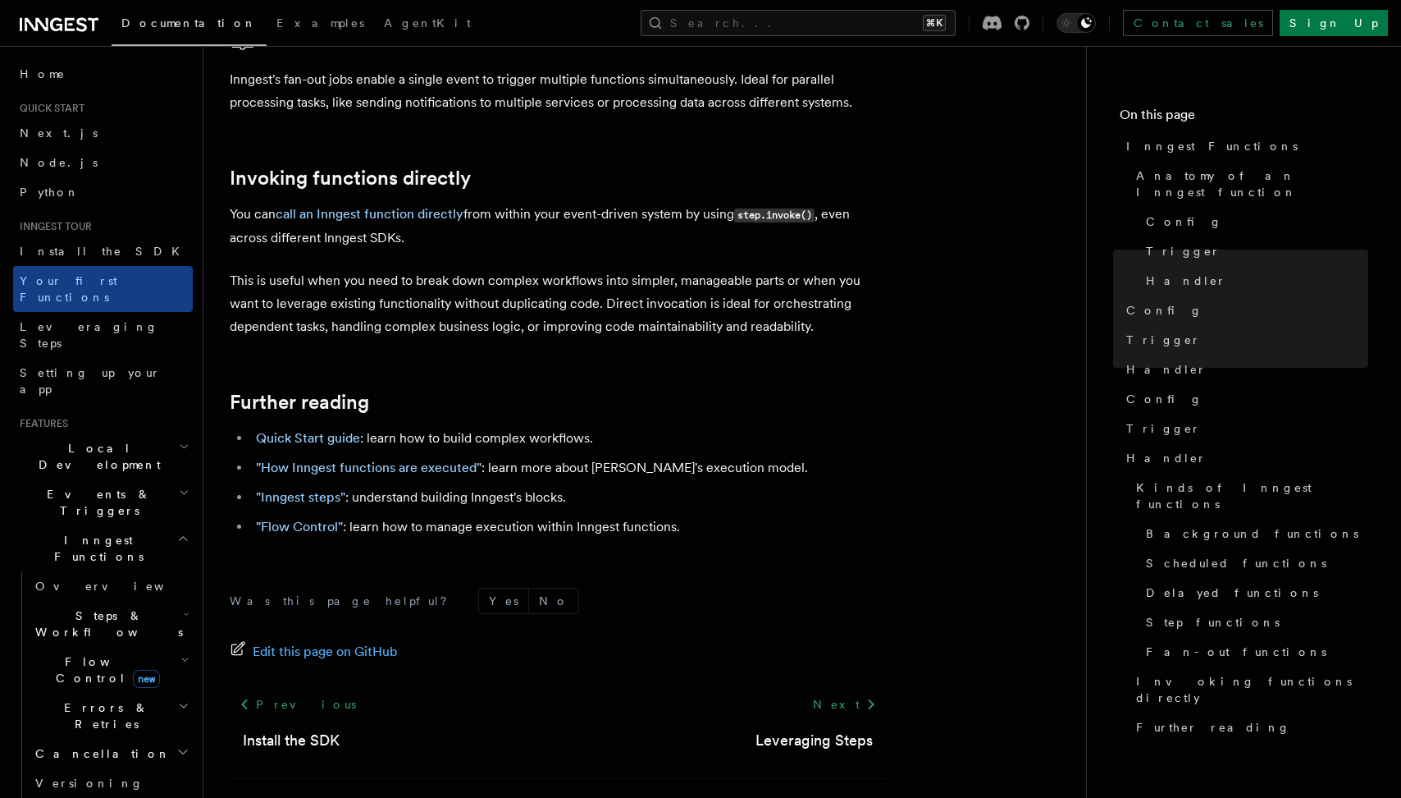
click at [155, 433] on h2 "Local Development" at bounding box center [103, 456] width 180 height 46
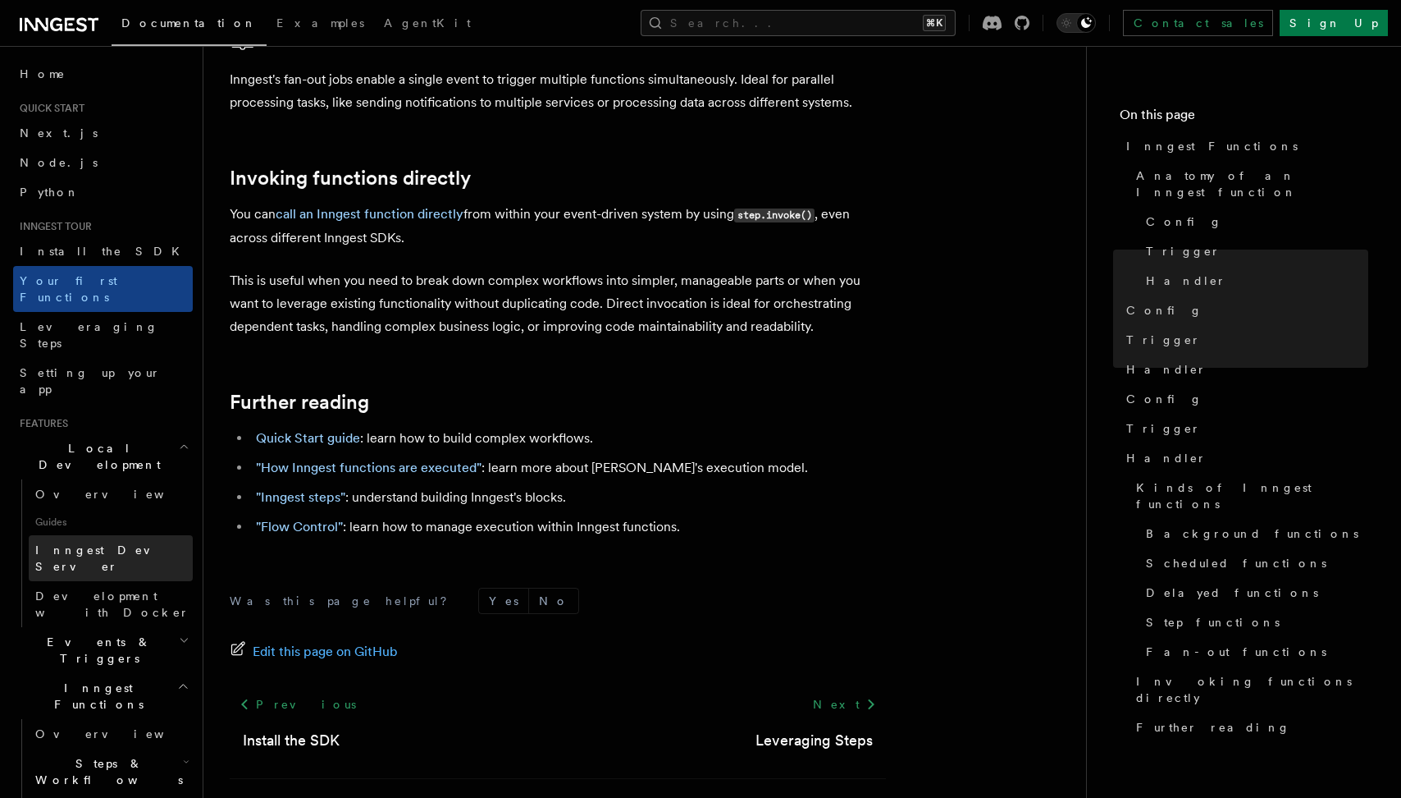
click at [90, 543] on span "Inngest Dev Server" at bounding box center [105, 558] width 140 height 30
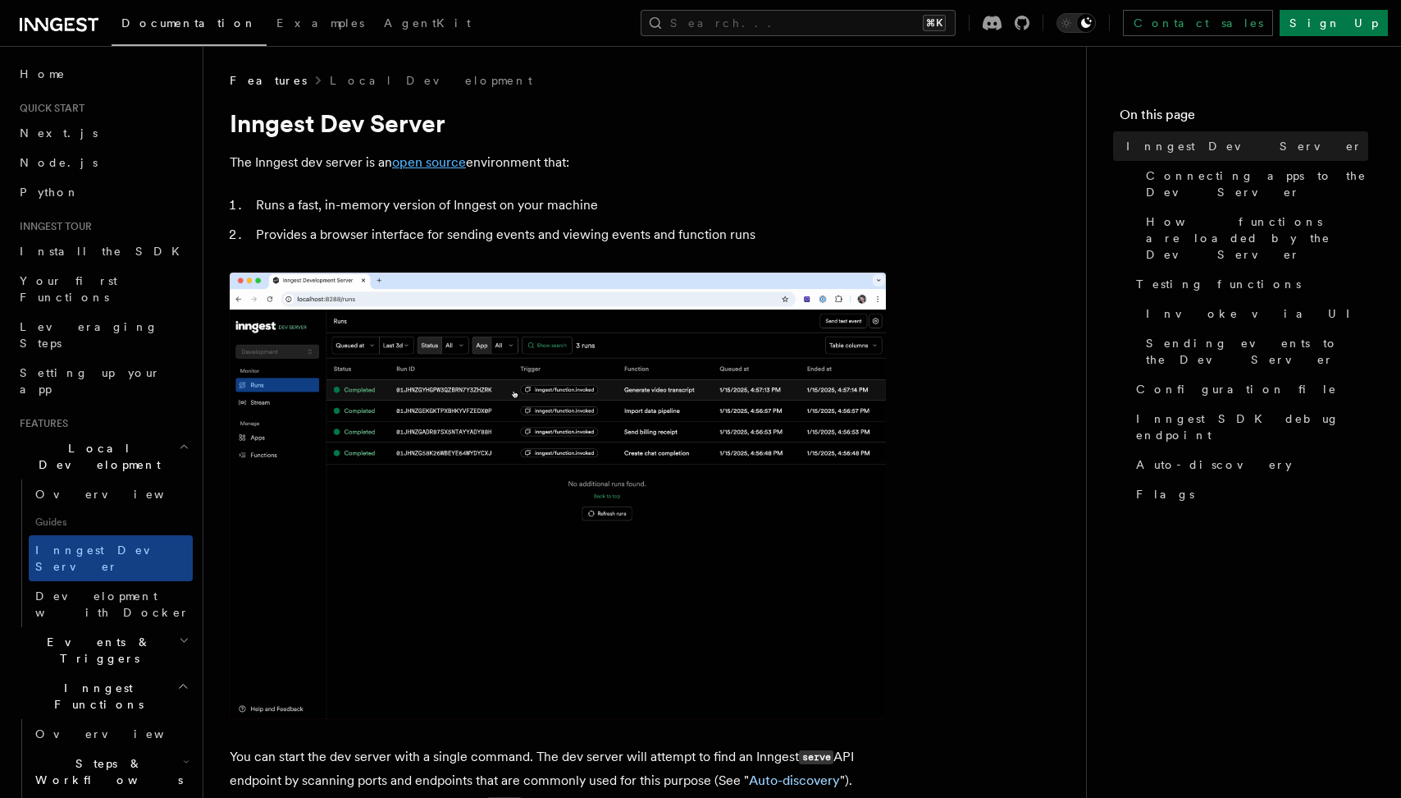
click at [425, 167] on link "open source" at bounding box center [429, 162] width 74 height 16
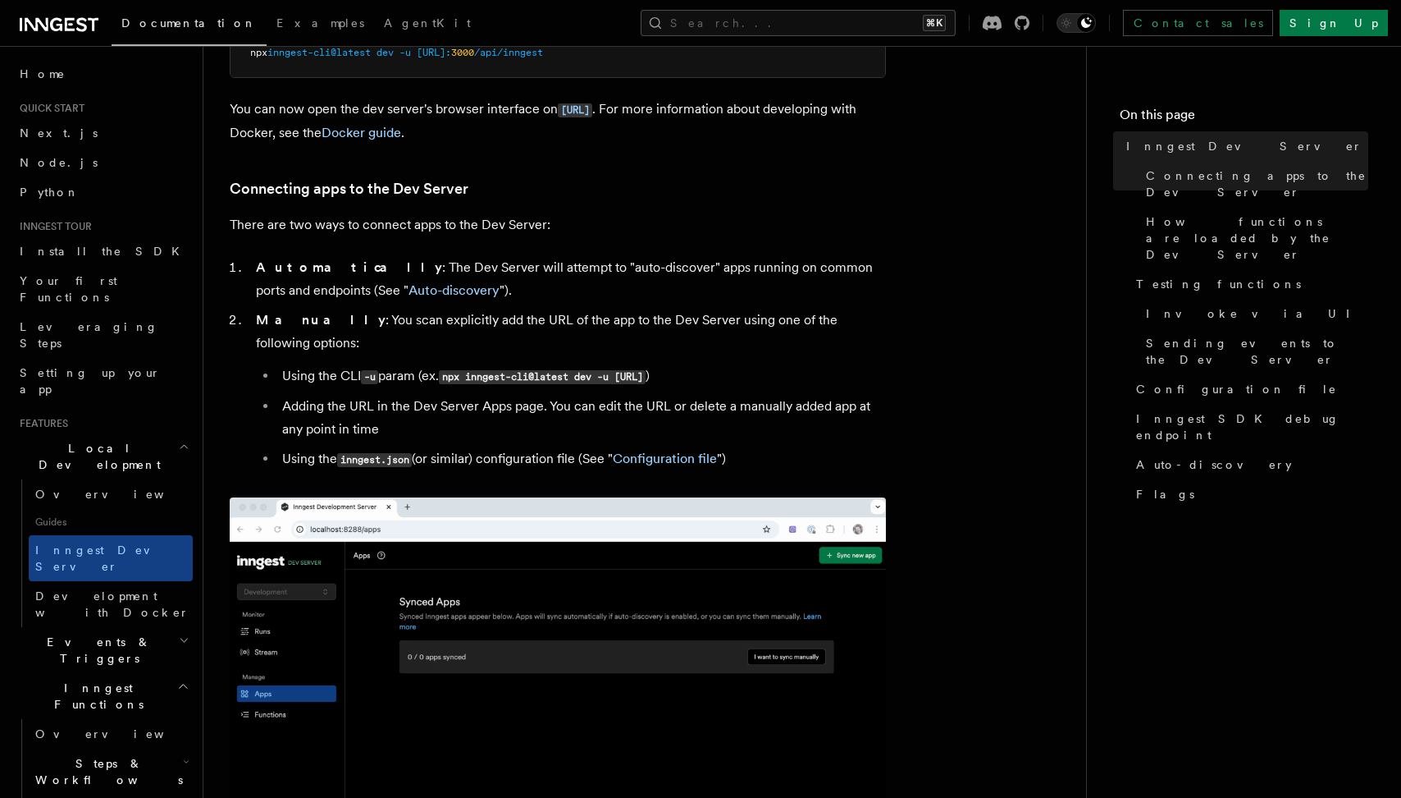
scroll to position [872, 0]
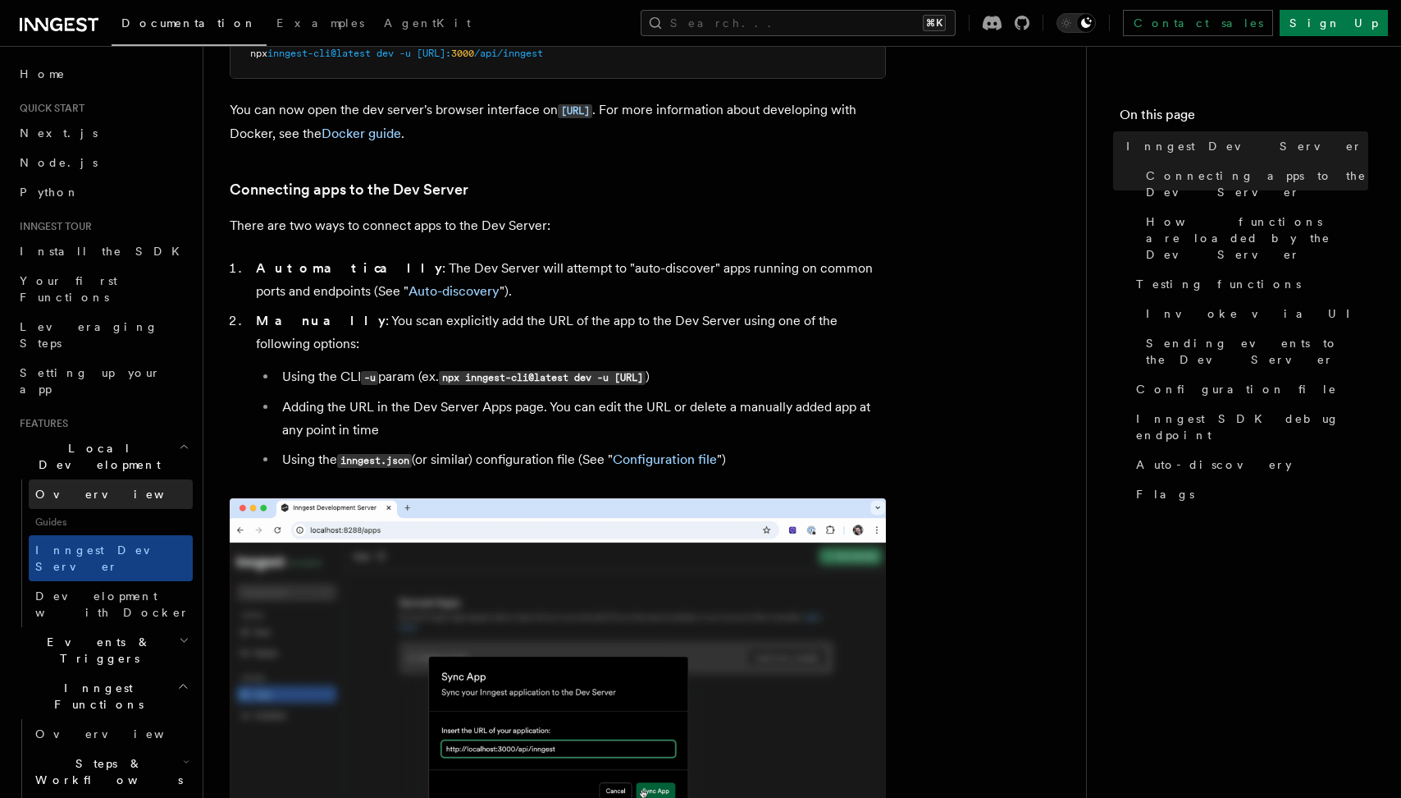
click at [80, 487] on span "Overview" at bounding box center [119, 493] width 169 height 13
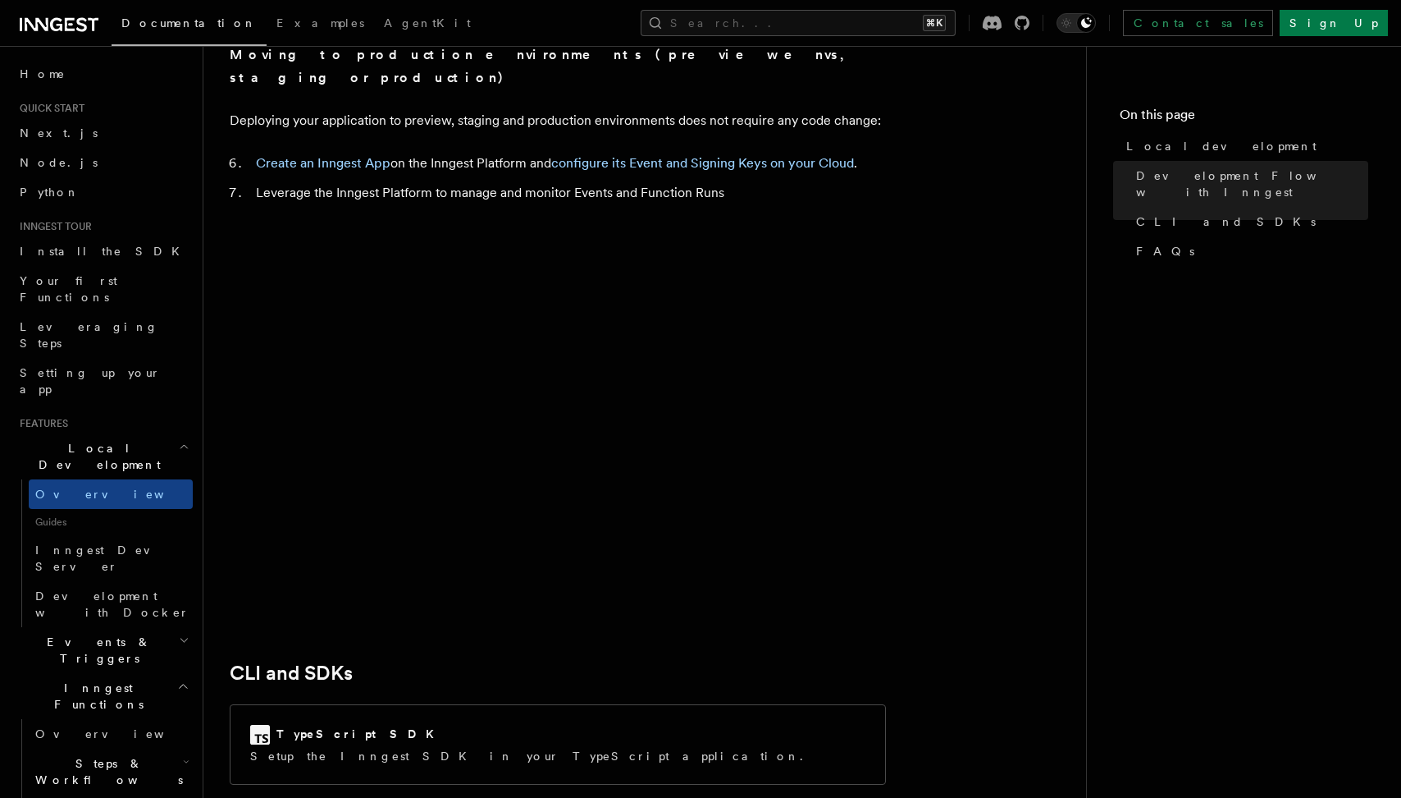
scroll to position [1574, 0]
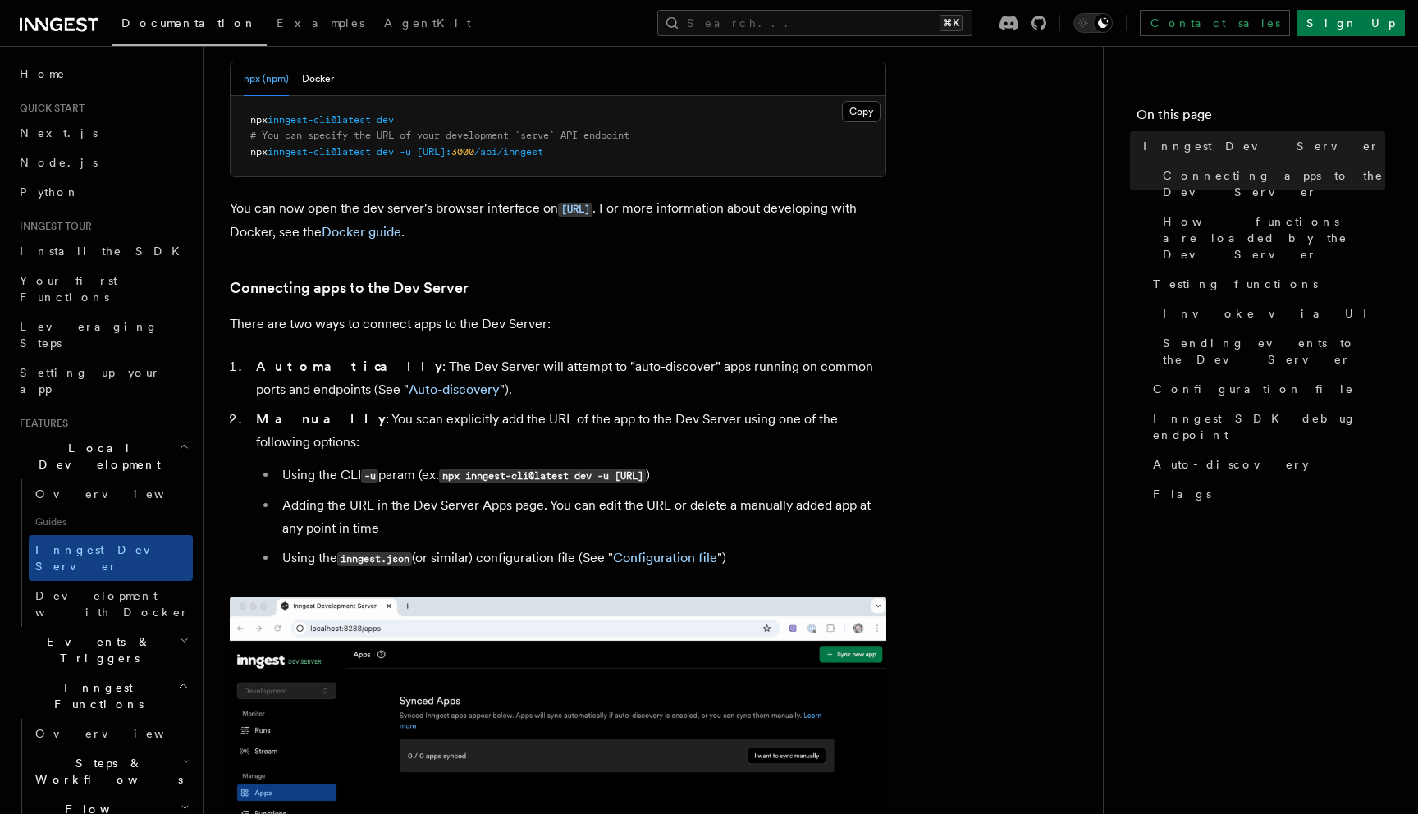
scroll to position [771, 0]
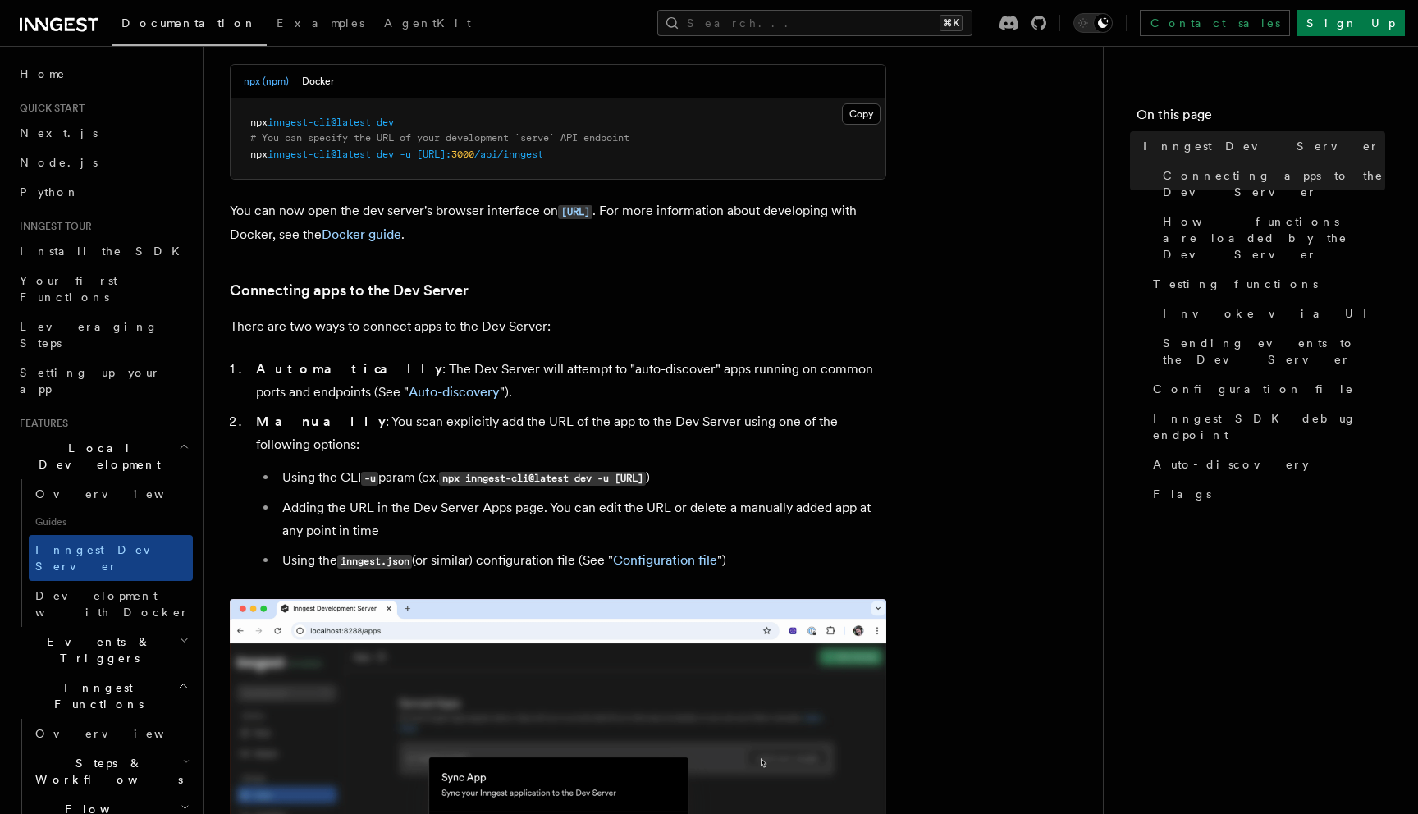
drag, startPoint x: 557, startPoint y: 213, endPoint x: 690, endPoint y: 215, distance: 132.9
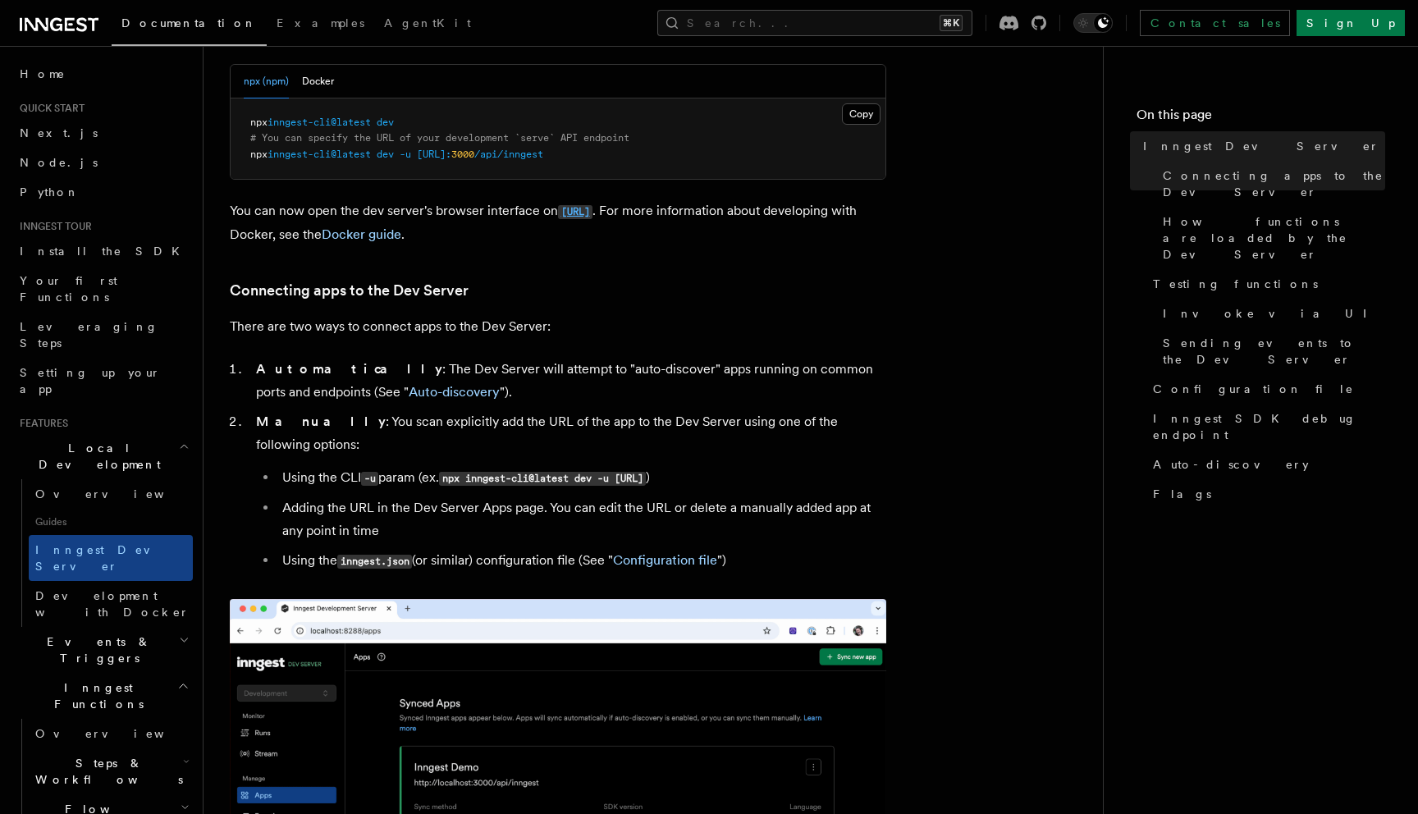
drag, startPoint x: 688, startPoint y: 214, endPoint x: 559, endPoint y: 211, distance: 128.9
click at [559, 211] on p "You can now open the dev server's browser interface on http://localhost:8288 . …" at bounding box center [558, 222] width 656 height 47
copy code "http://localhost:8288"
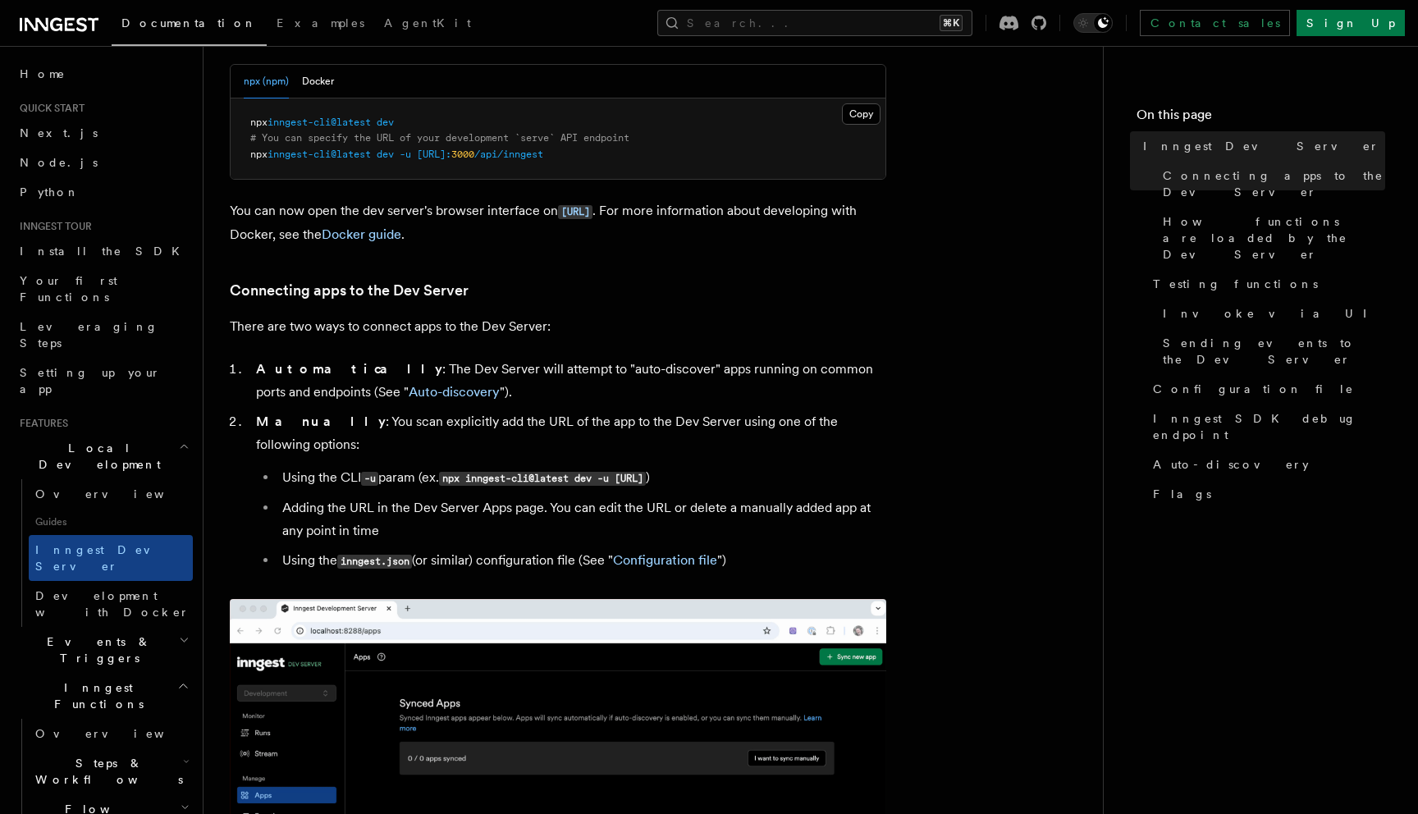
click at [707, 210] on p "You can now open the dev server's browser interface on http://localhost:8288 . …" at bounding box center [558, 222] width 656 height 47
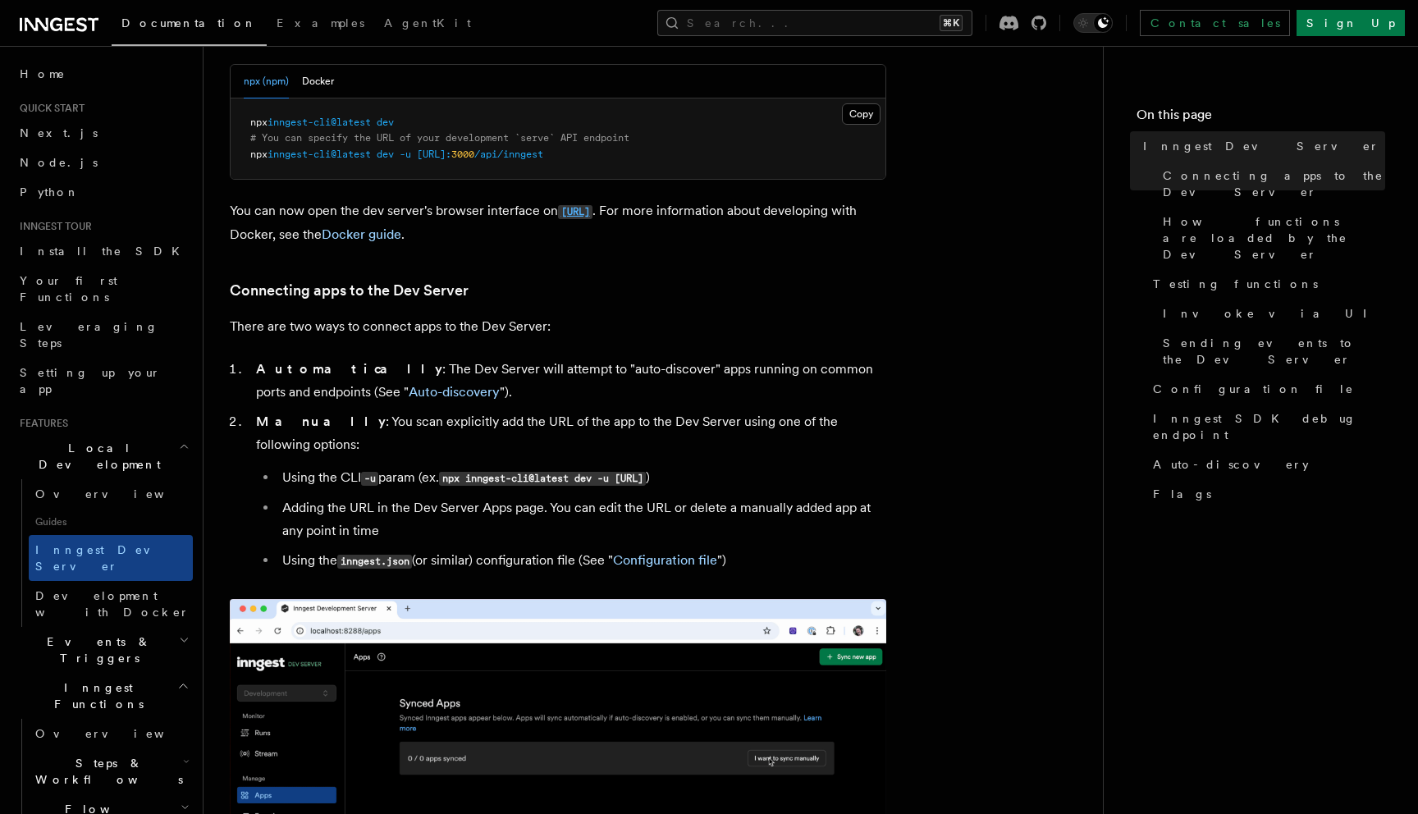
drag, startPoint x: 688, startPoint y: 213, endPoint x: 560, endPoint y: 203, distance: 128.4
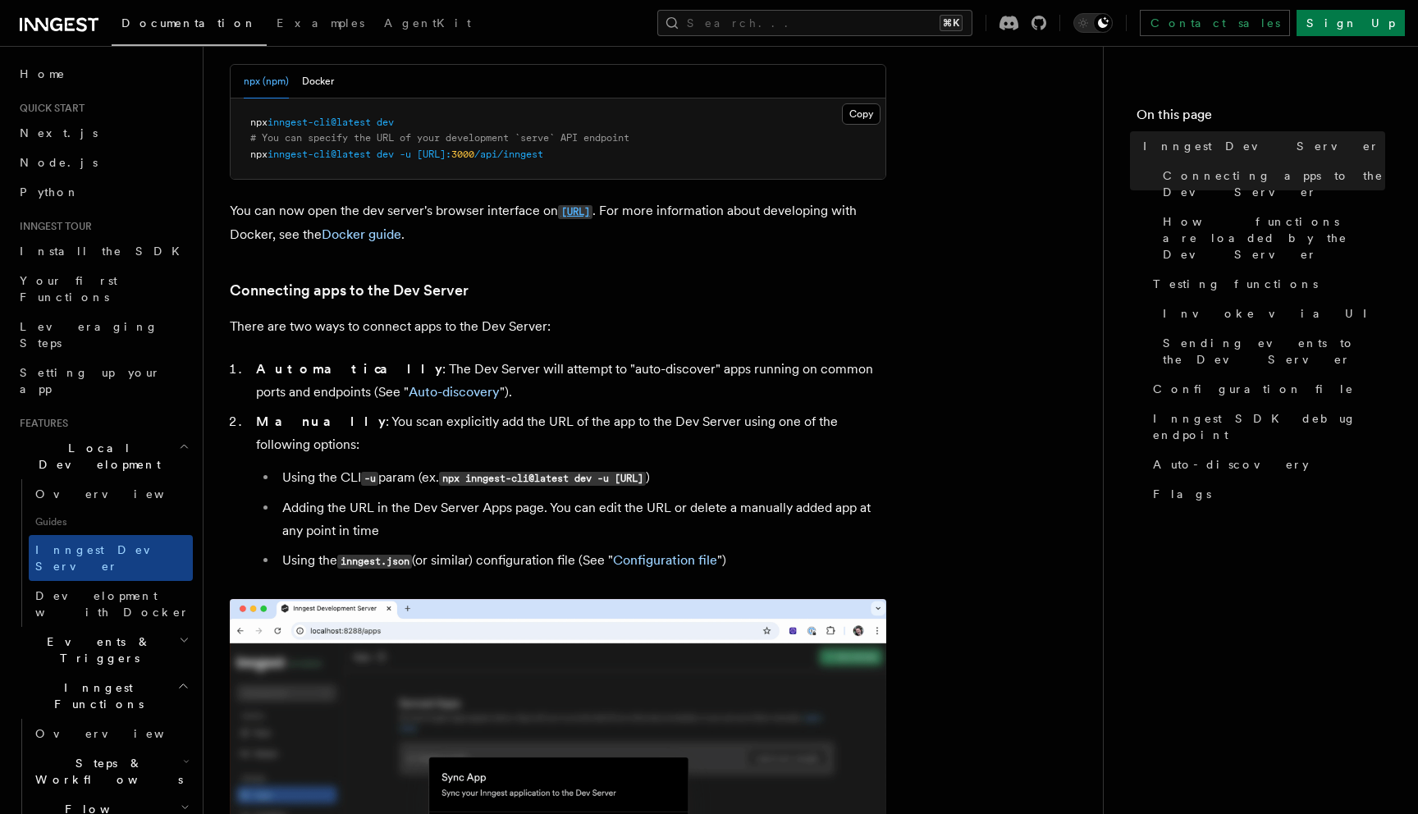
click at [560, 203] on p "You can now open the dev server's browser interface on http://localhost:8288 . …" at bounding box center [558, 222] width 656 height 47
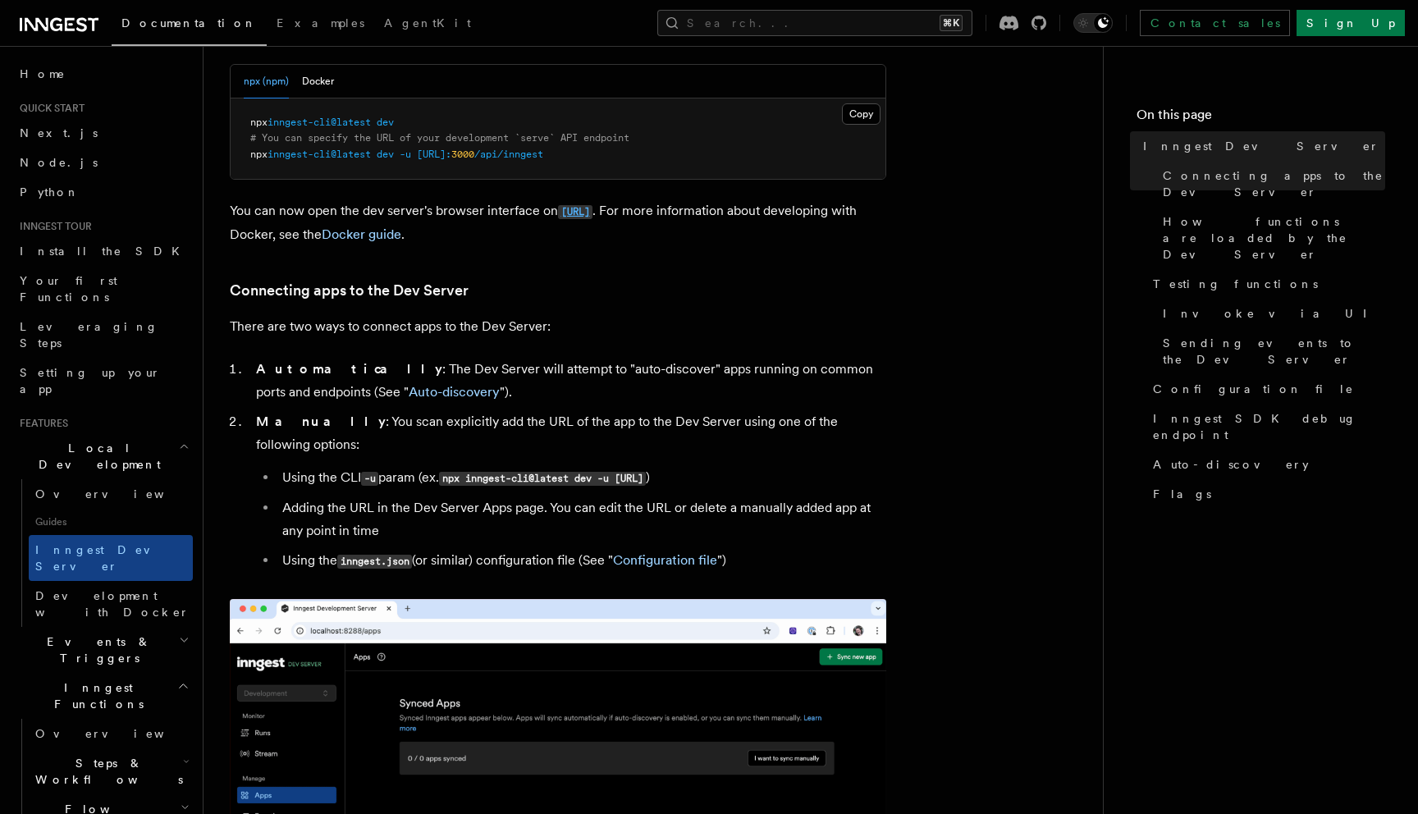
copy code "[URL]"
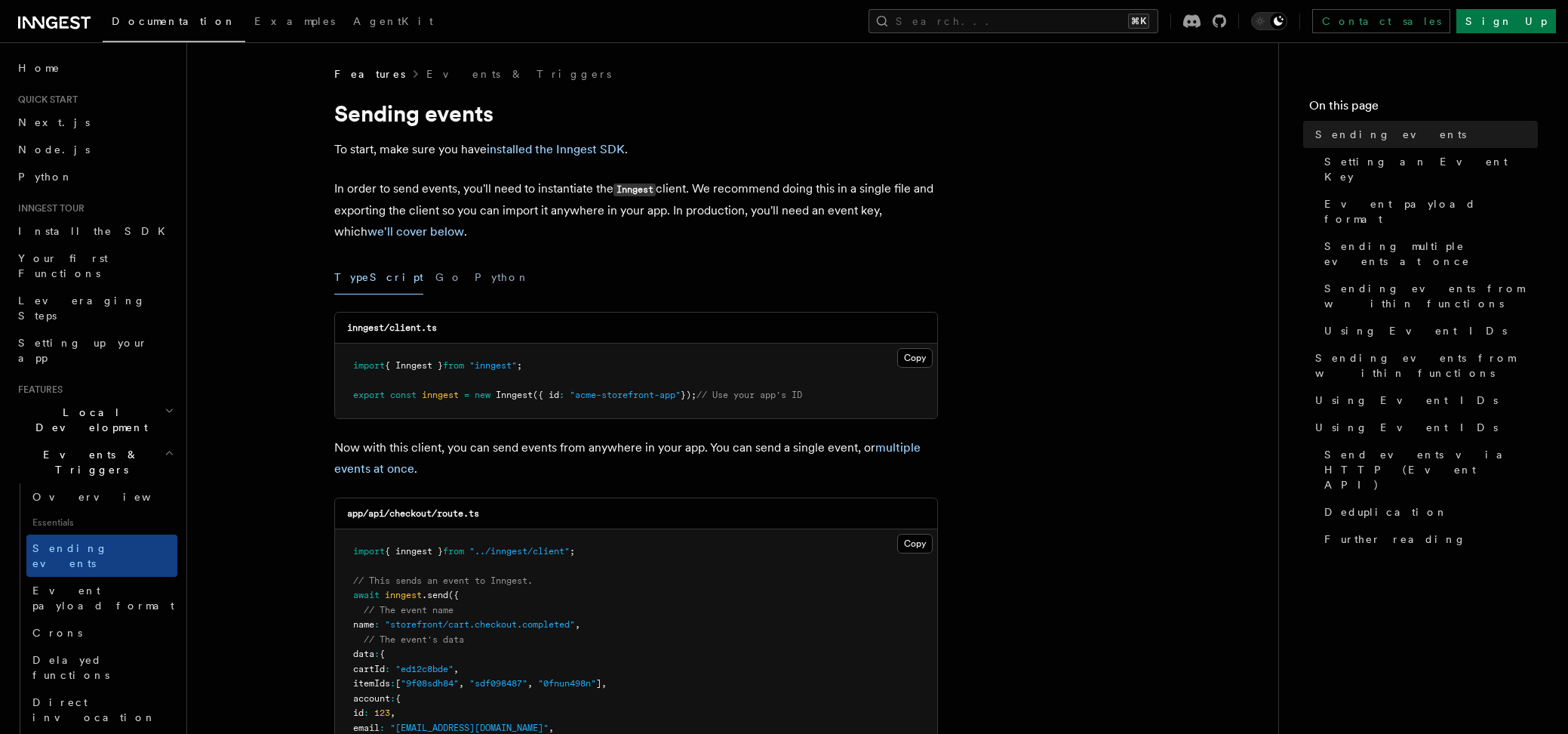
click at [76, 398] on h2 "Local Development" at bounding box center [95, 419] width 166 height 42
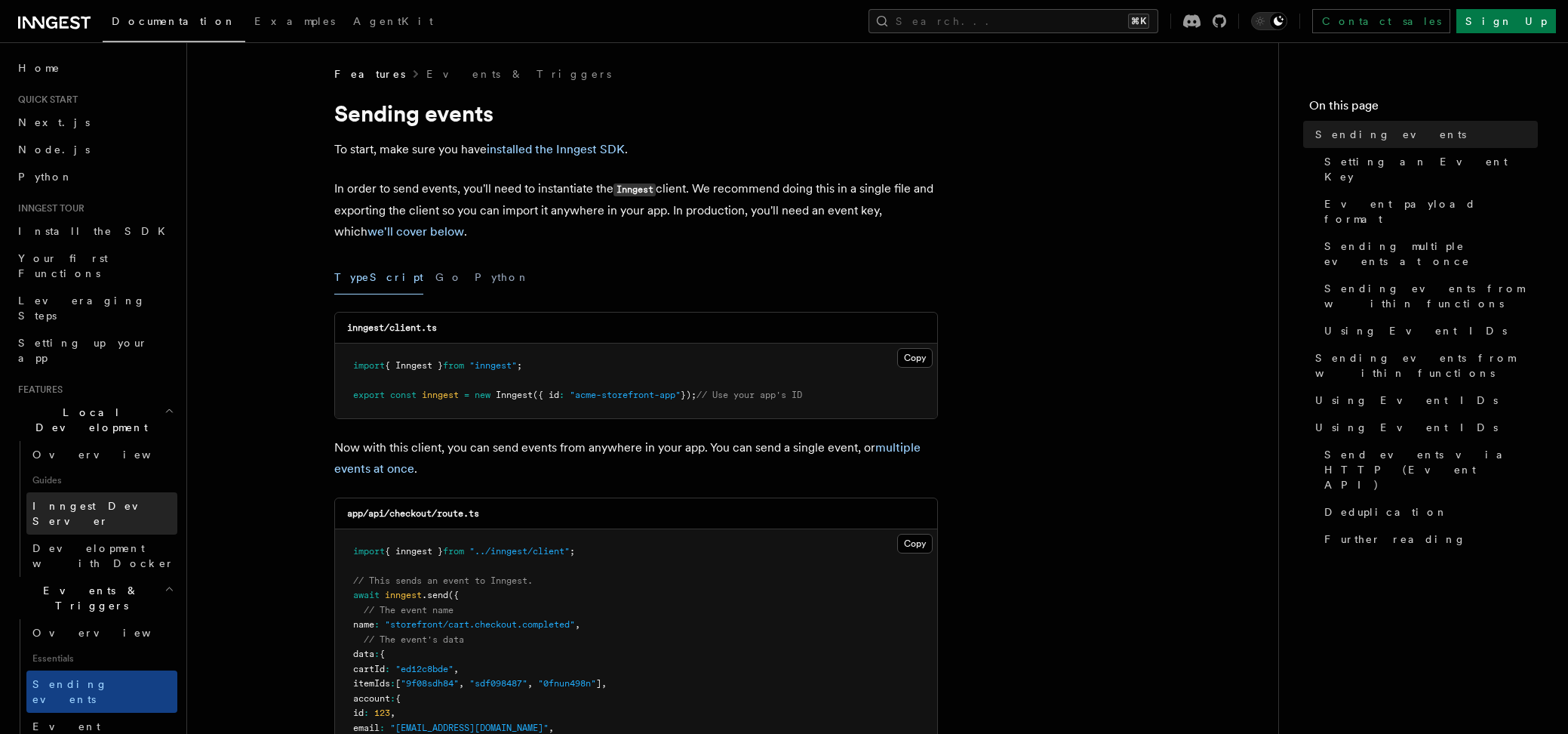
click at [86, 499] on span "Inngest Dev Server" at bounding box center [97, 513] width 129 height 28
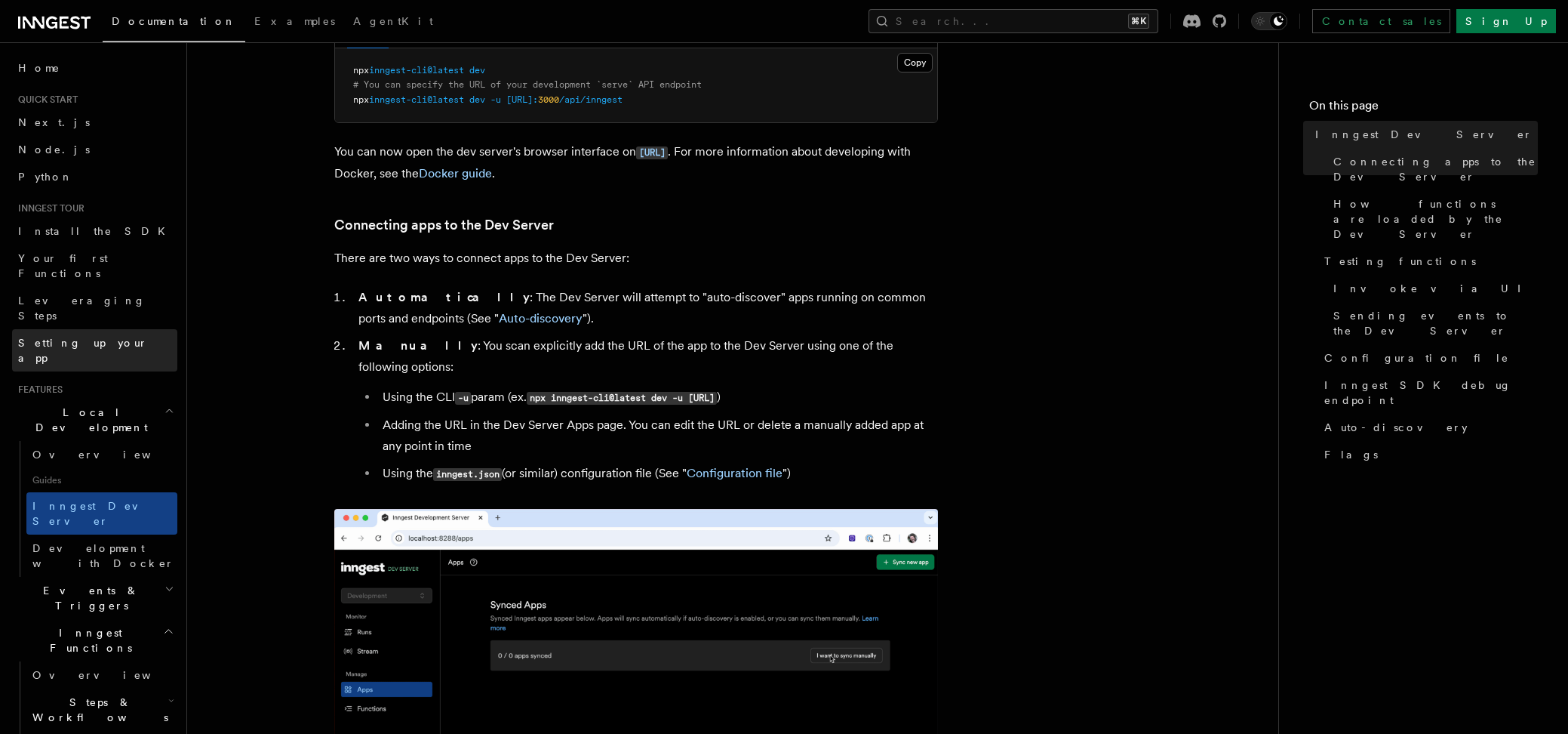
scroll to position [120, 0]
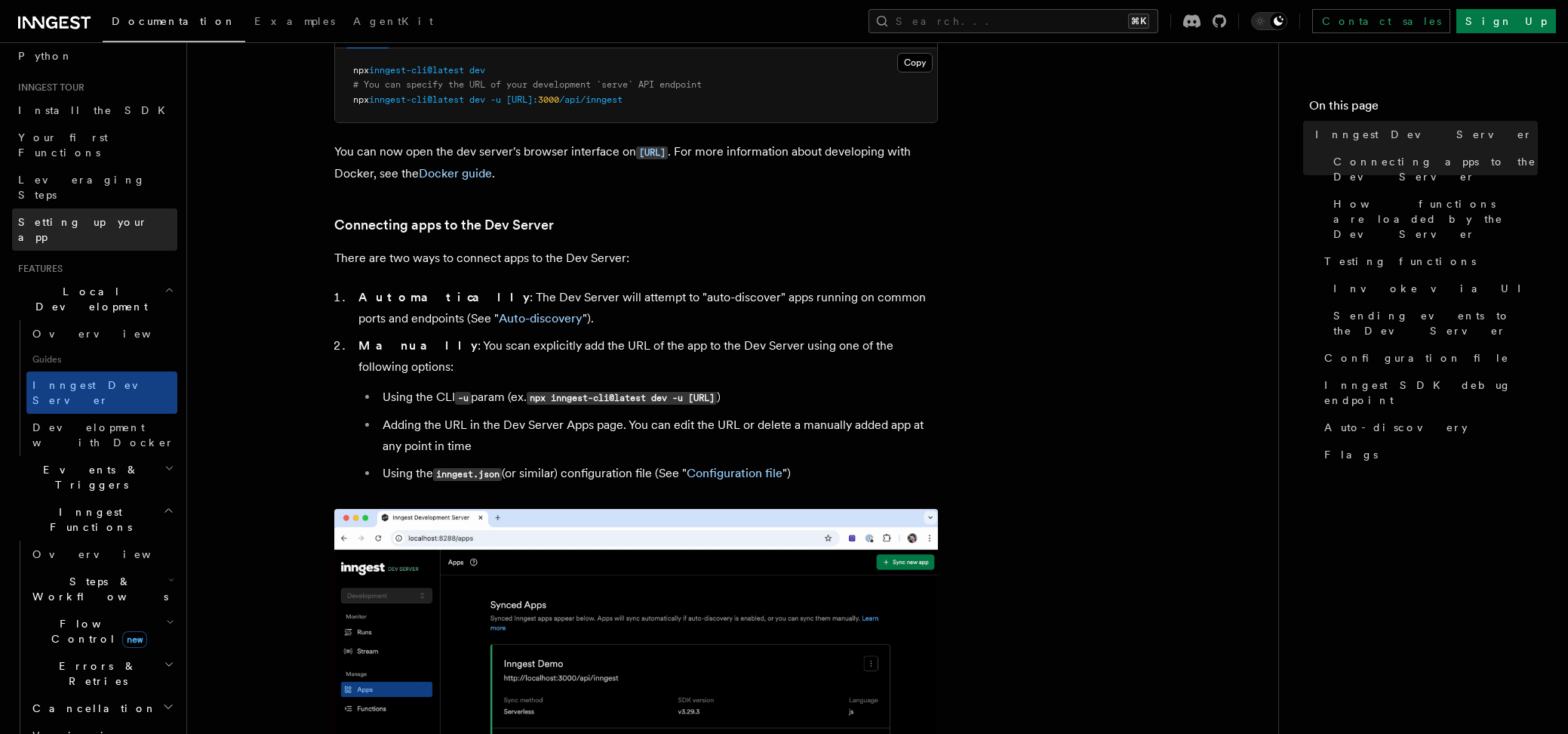
click at [140, 372] on link "Inngest Dev Server" at bounding box center [102, 393] width 151 height 42
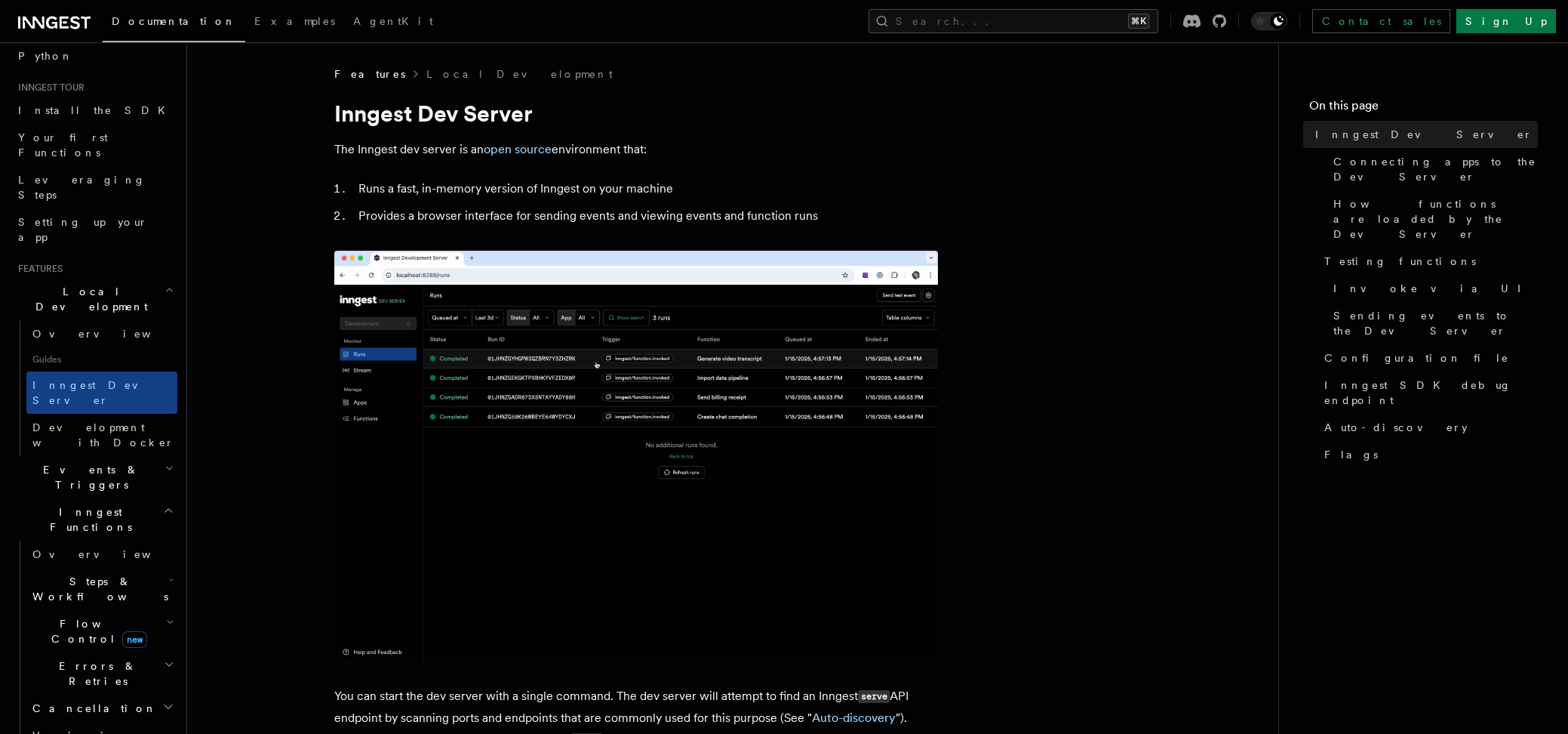
click at [78, 462] on span "Events & Triggers" at bounding box center [88, 476] width 153 height 30
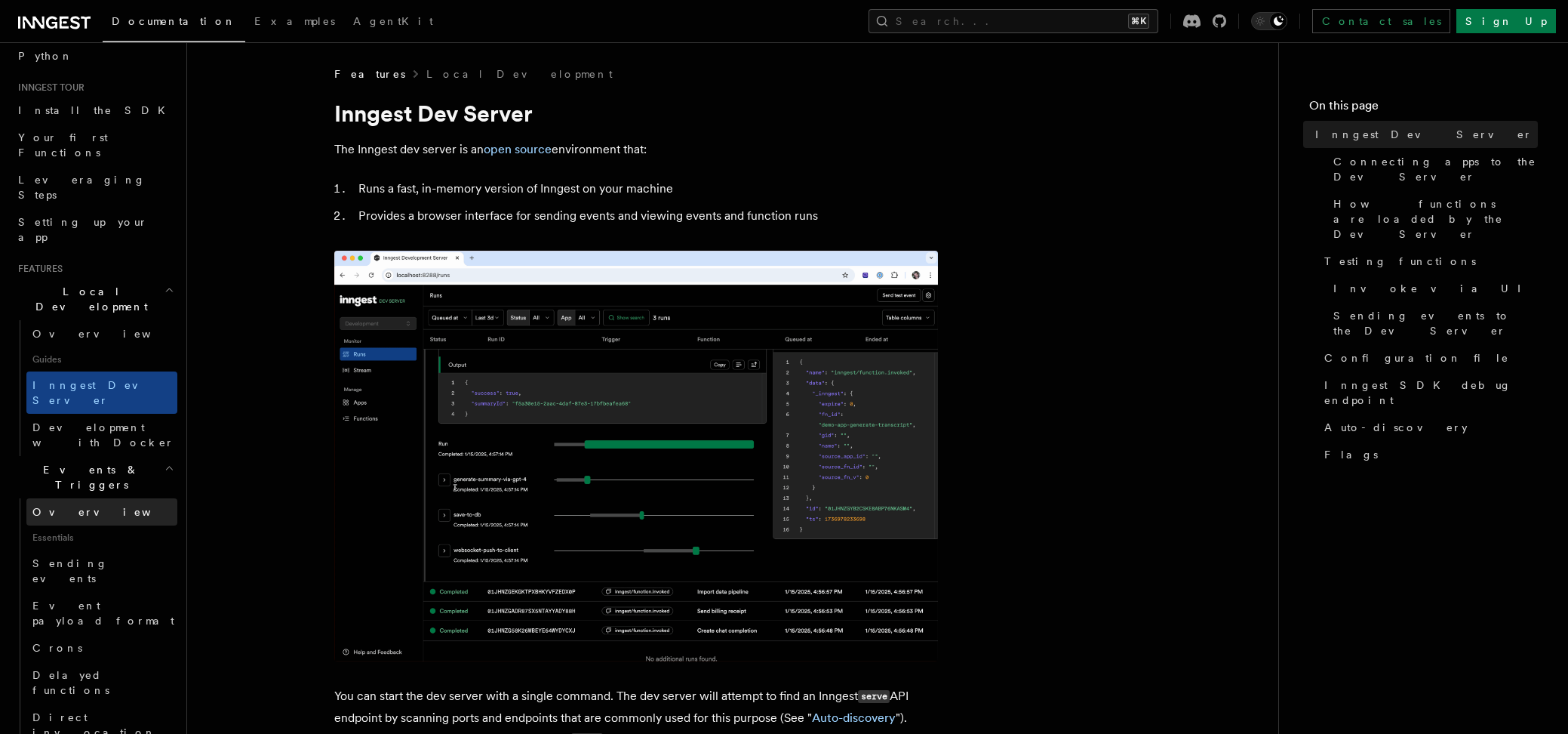
click at [63, 506] on span "Overview" at bounding box center [109, 511] width 155 height 12
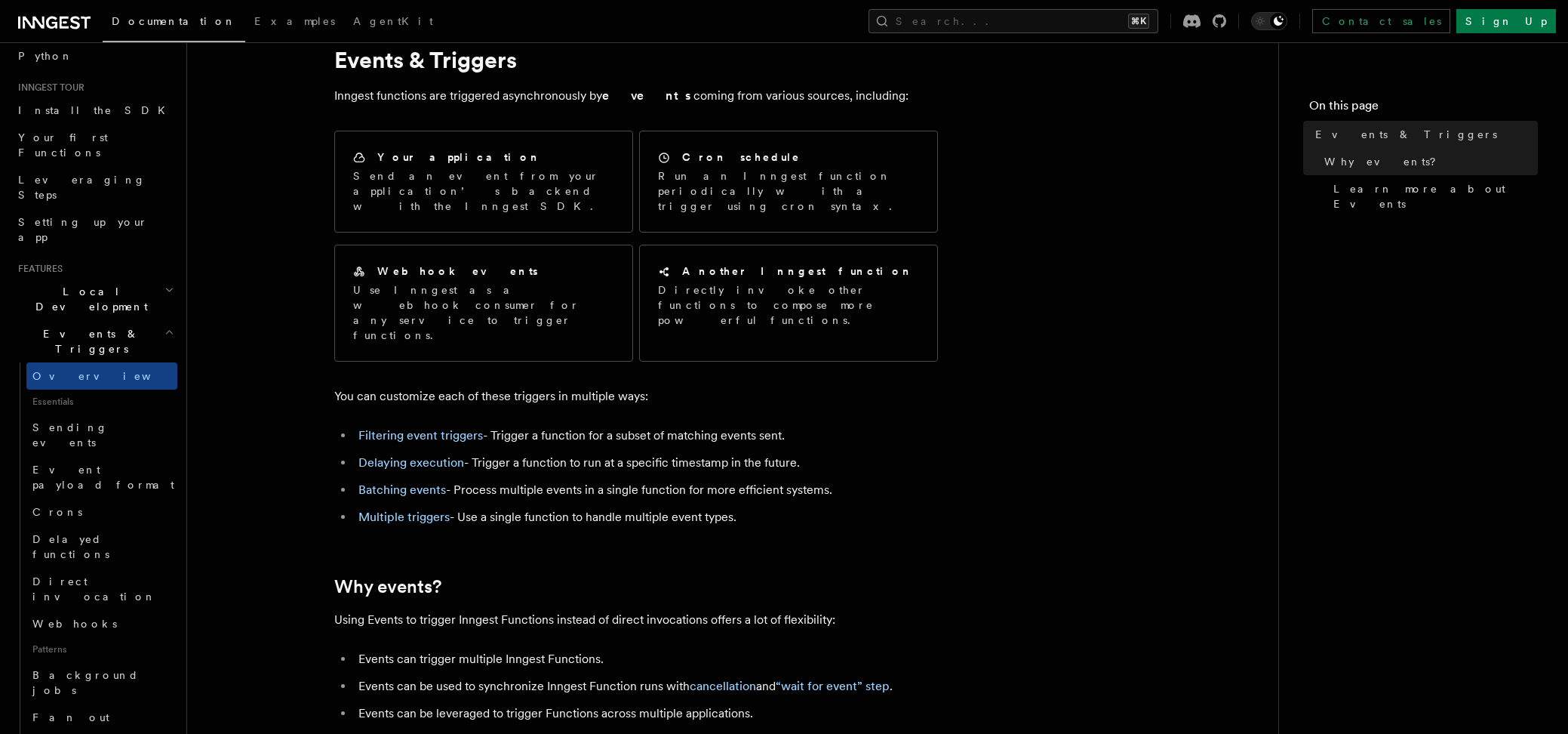
scroll to position [52, 0]
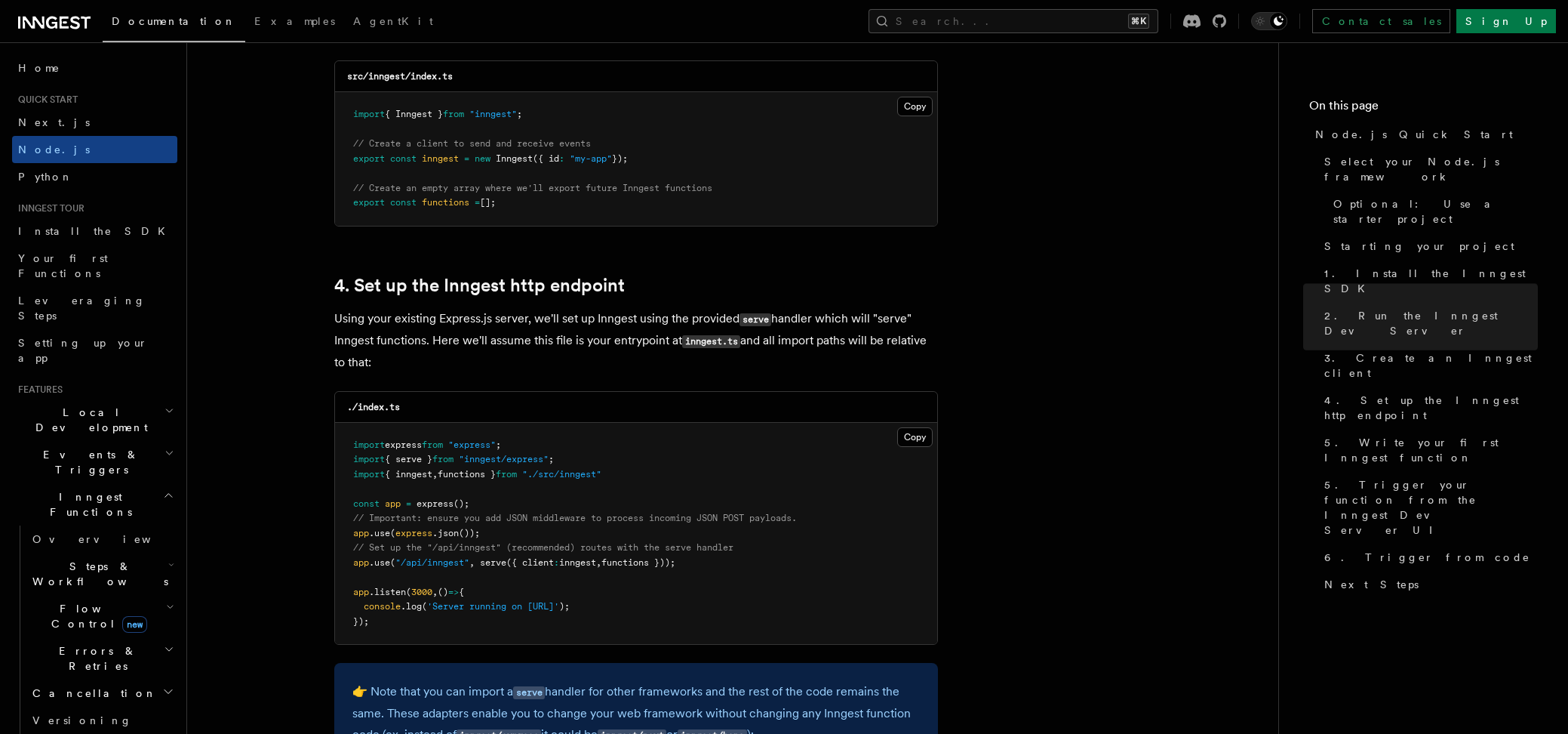
scroll to position [1824, 0]
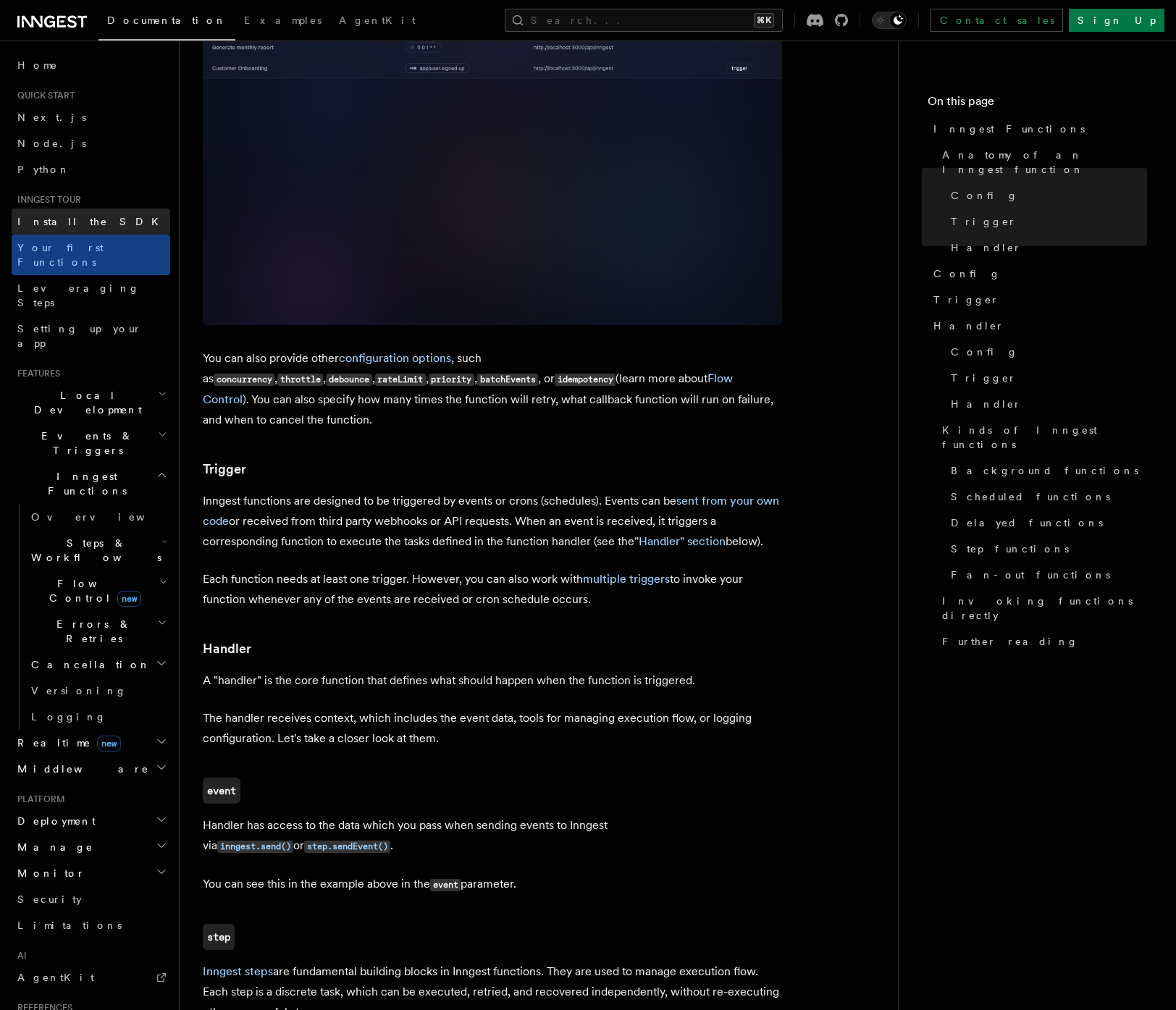
scroll to position [849, 0]
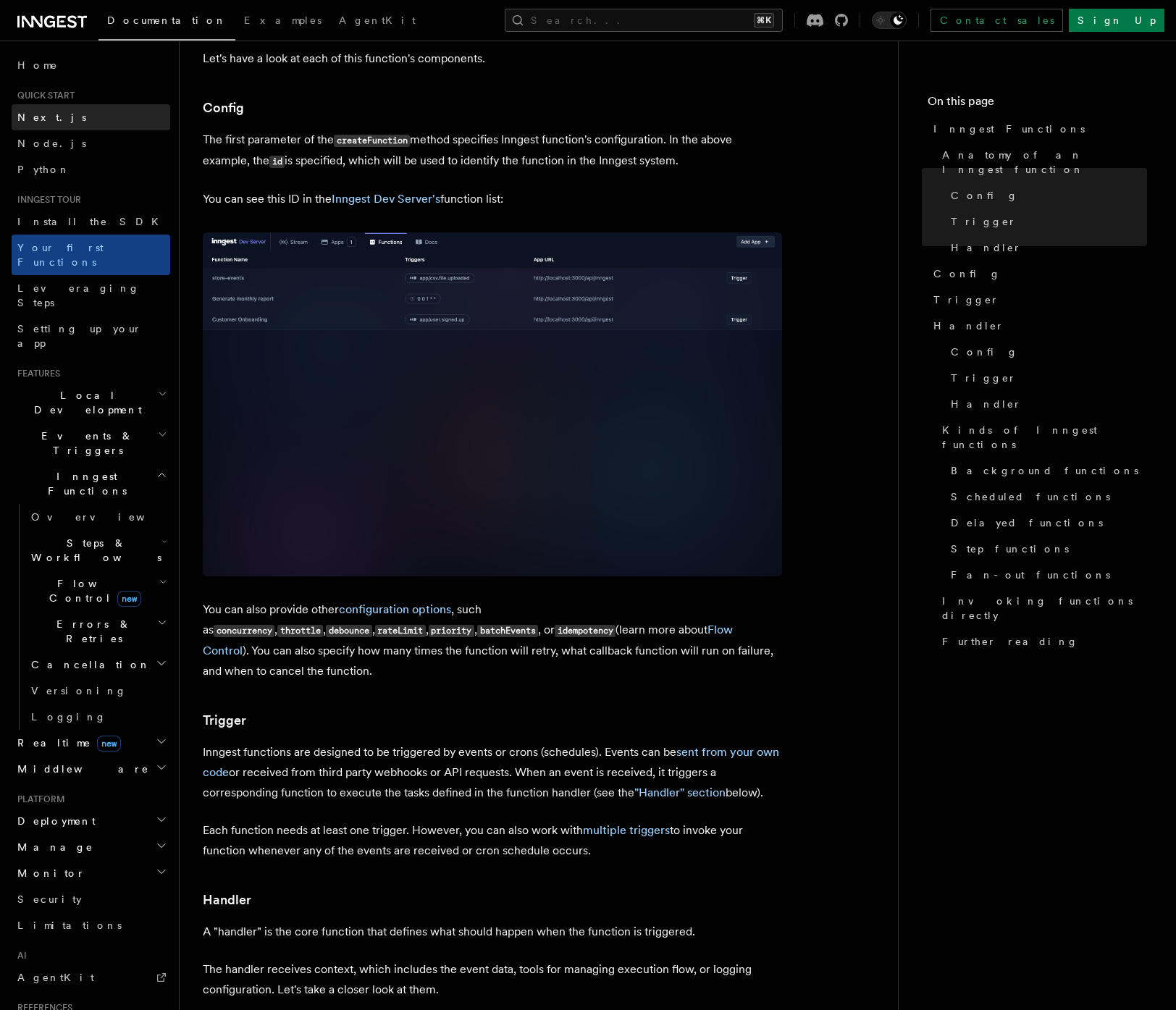
click at [52, 120] on link "Next.js" at bounding box center [91, 117] width 159 height 26
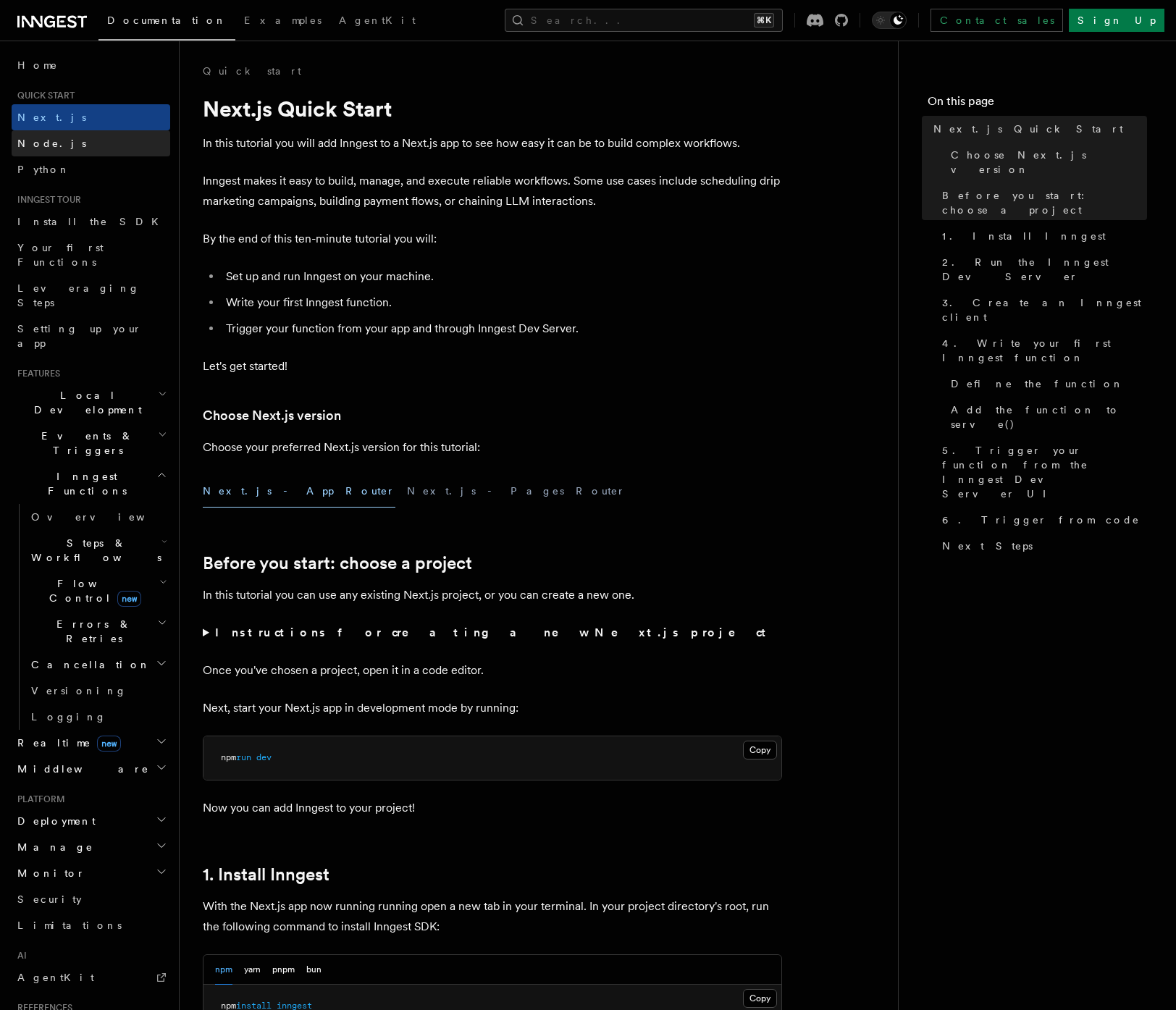
click at [50, 143] on span "Node.js" at bounding box center [52, 143] width 69 height 11
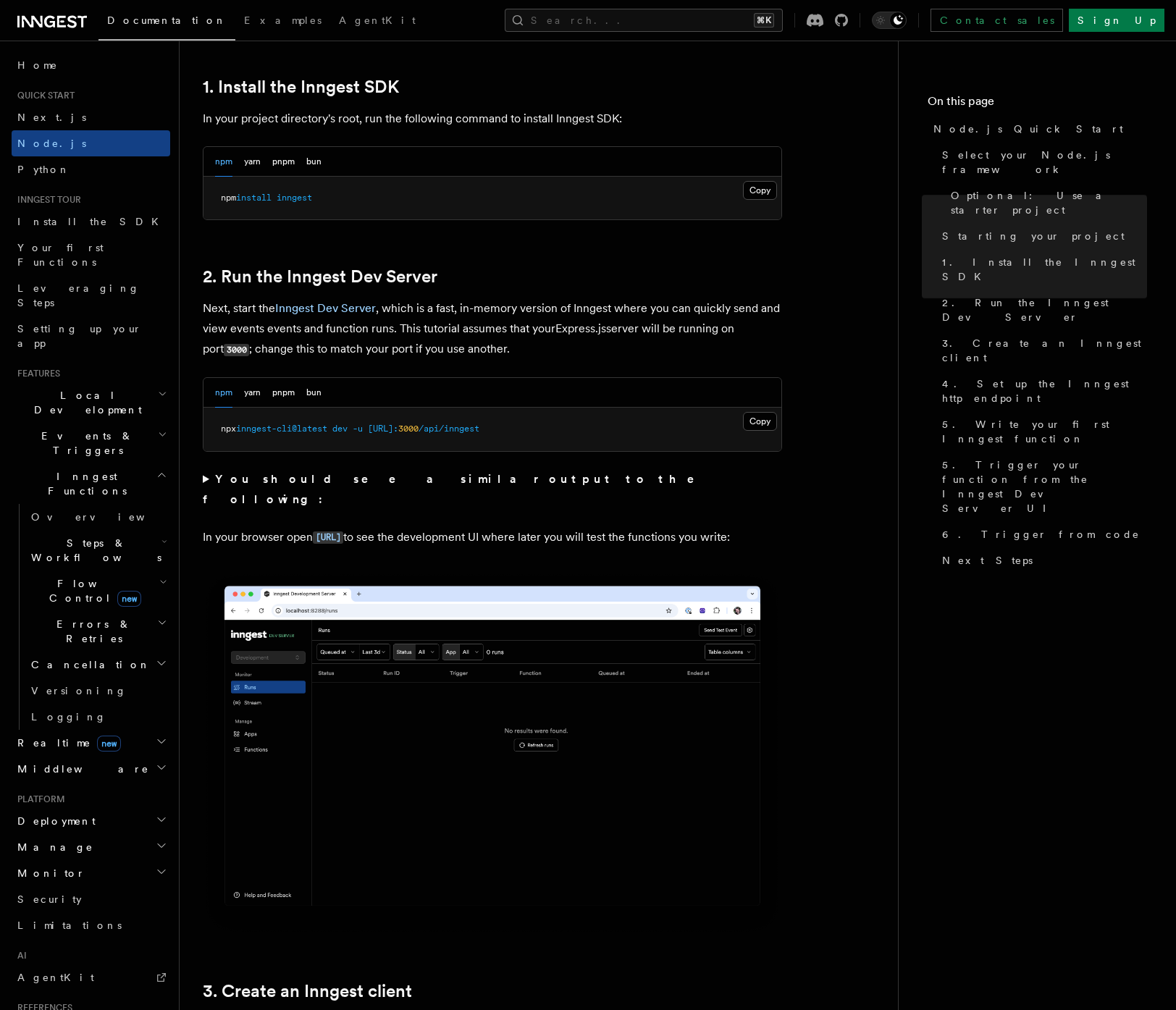
scroll to position [1193, 0]
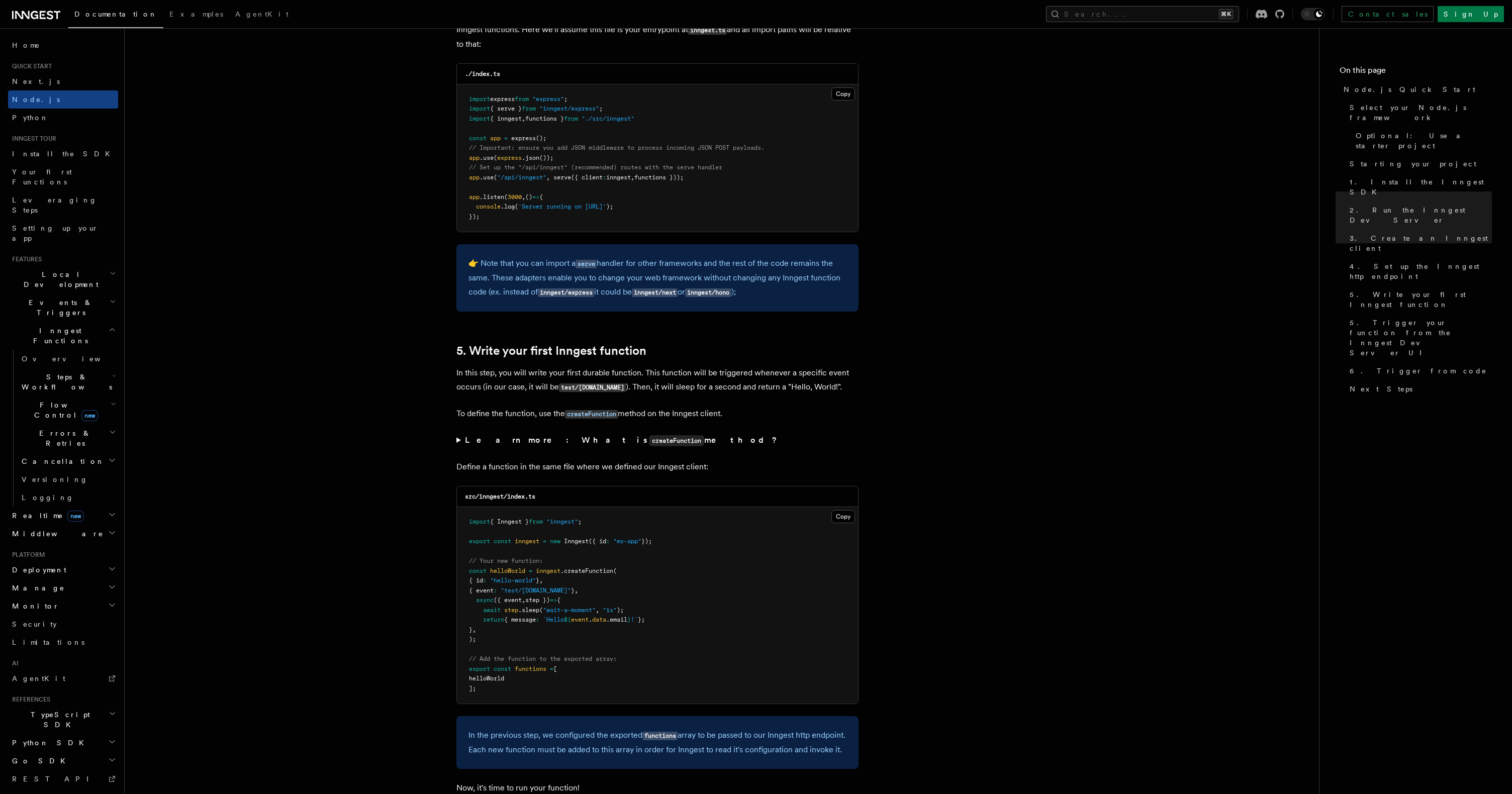
scroll to position [1634, 0]
